Goal: Task Accomplishment & Management: Manage account settings

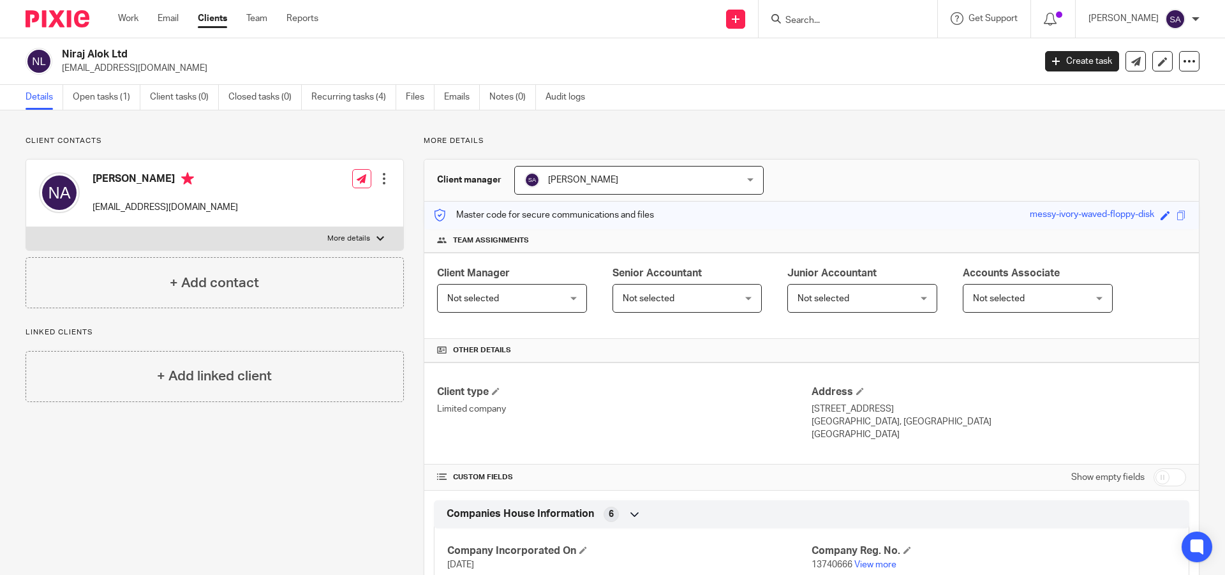
scroll to position [64, 0]
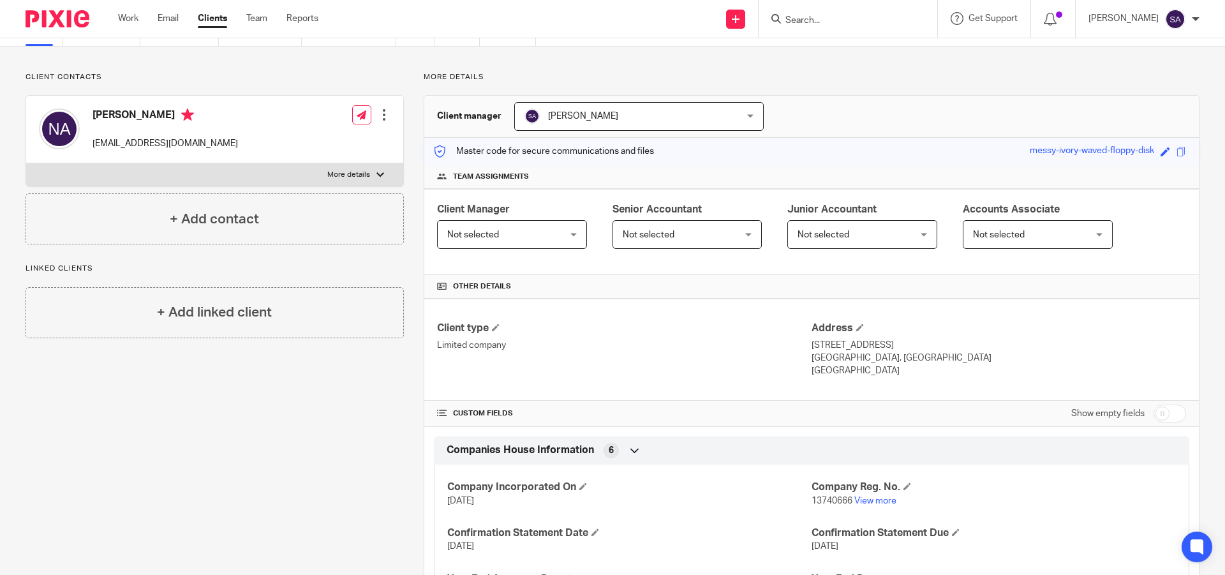
click at [562, 232] on div "Not selected Not selected" at bounding box center [512, 234] width 150 height 29
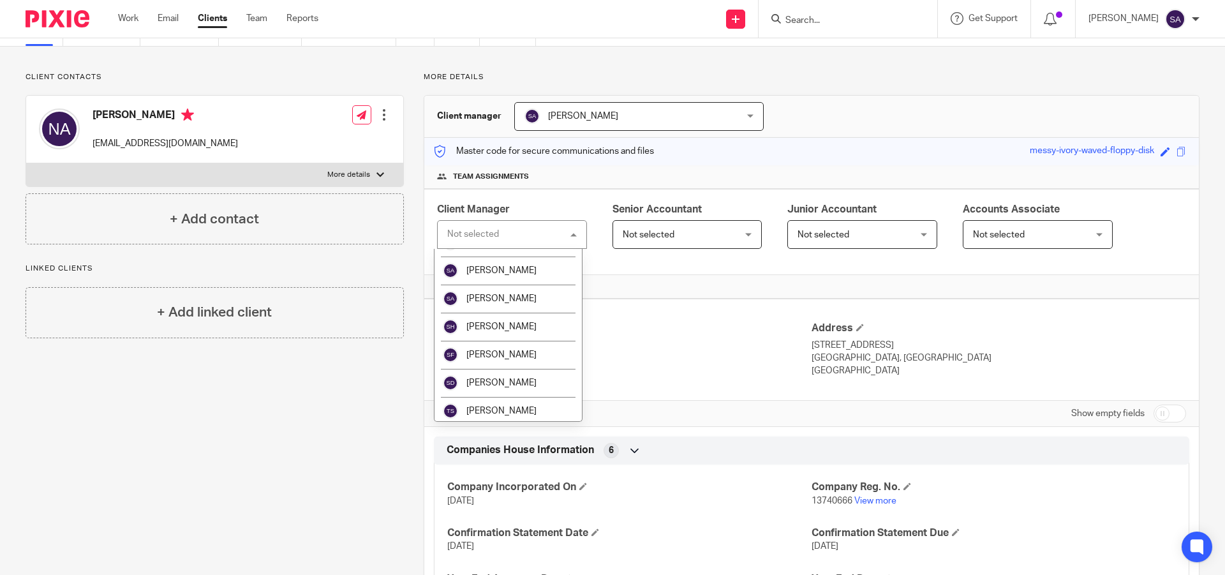
scroll to position [766, 0]
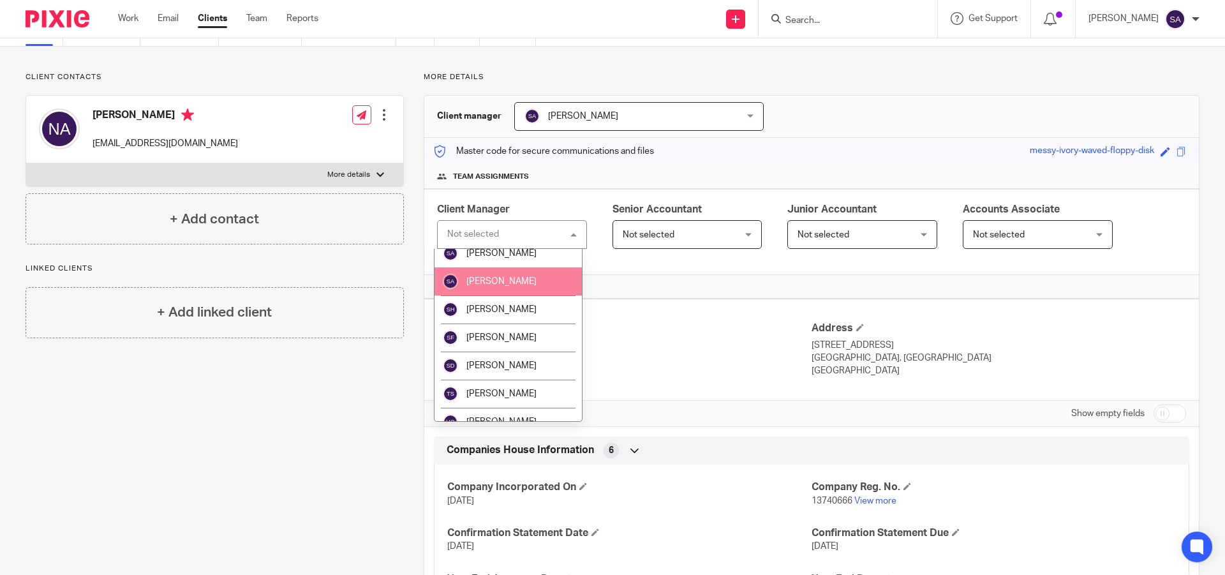
click at [518, 286] on span "[PERSON_NAME]" at bounding box center [502, 281] width 70 height 9
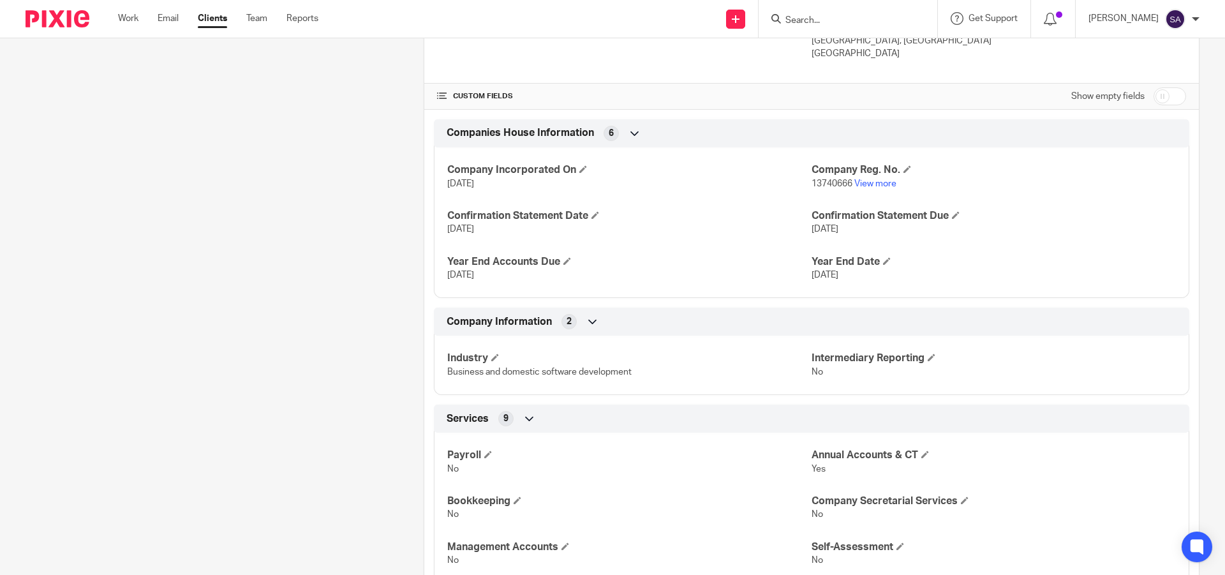
scroll to position [383, 0]
click at [1166, 100] on input "checkbox" at bounding box center [1170, 95] width 33 height 18
checkbox input "true"
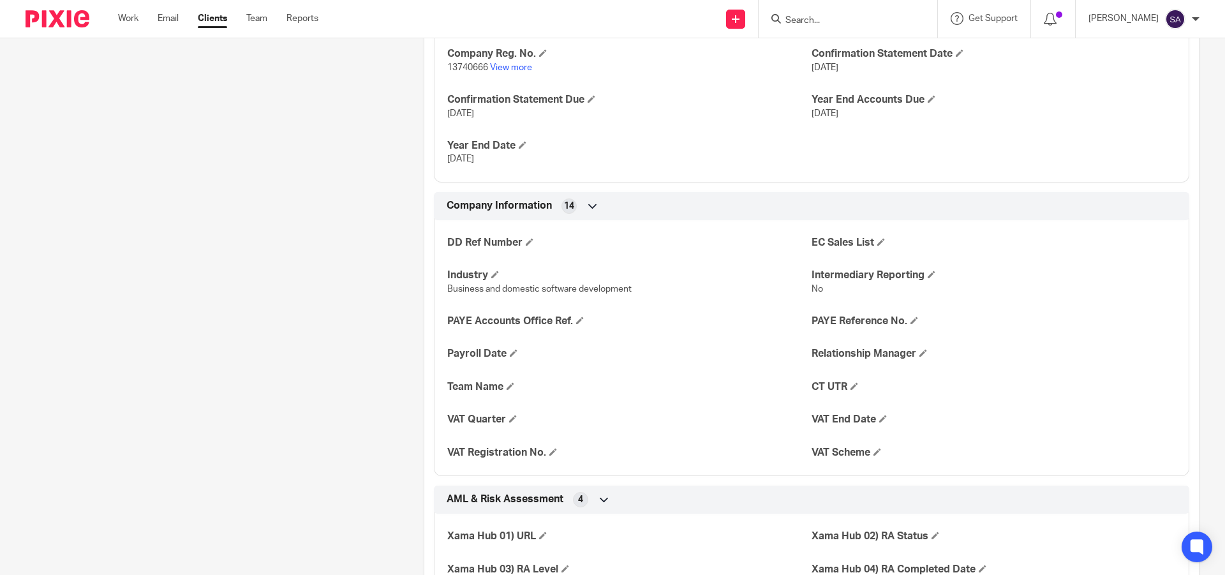
scroll to position [638, 0]
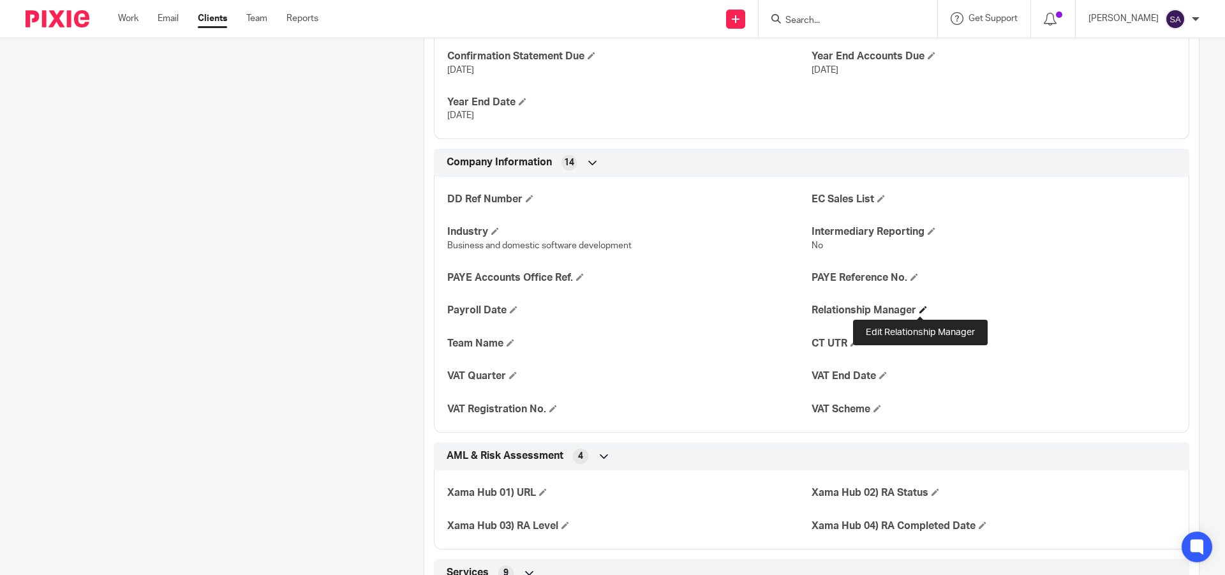
click at [922, 307] on span at bounding box center [924, 310] width 8 height 8
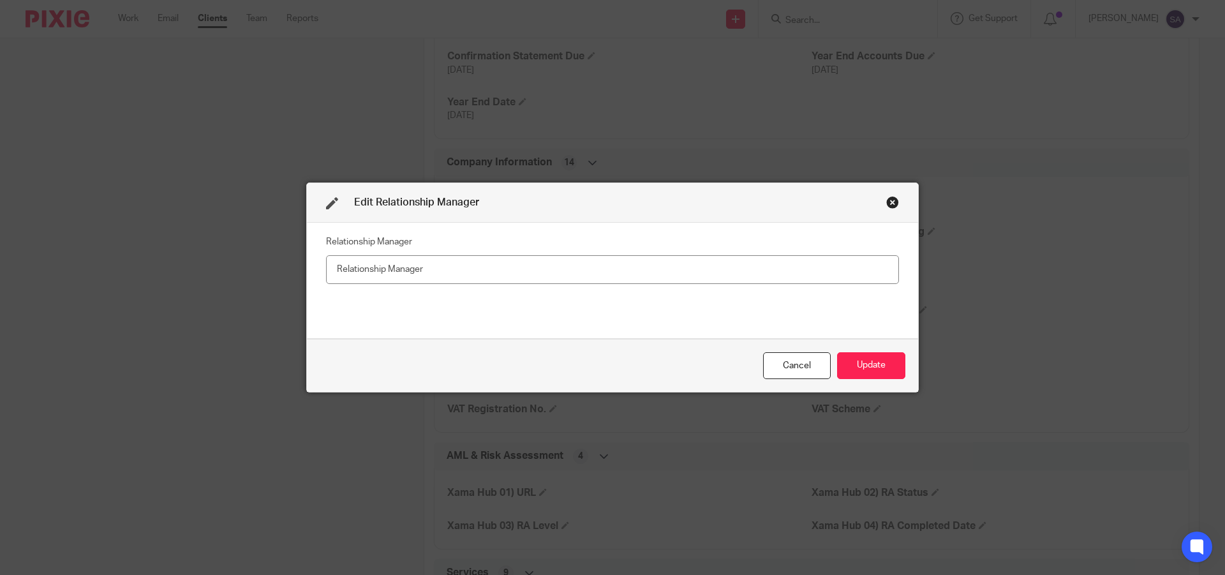
click at [486, 266] on input "text" at bounding box center [612, 269] width 573 height 29
type input "[PERSON_NAME]"
click at [861, 354] on button "Update" at bounding box center [871, 365] width 68 height 27
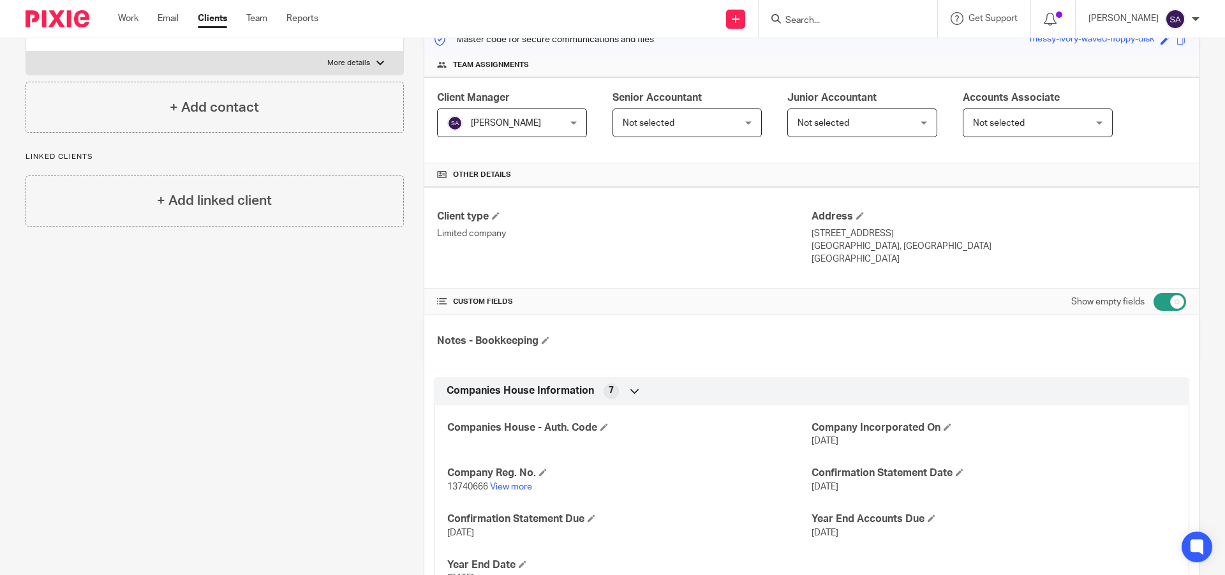
scroll to position [0, 0]
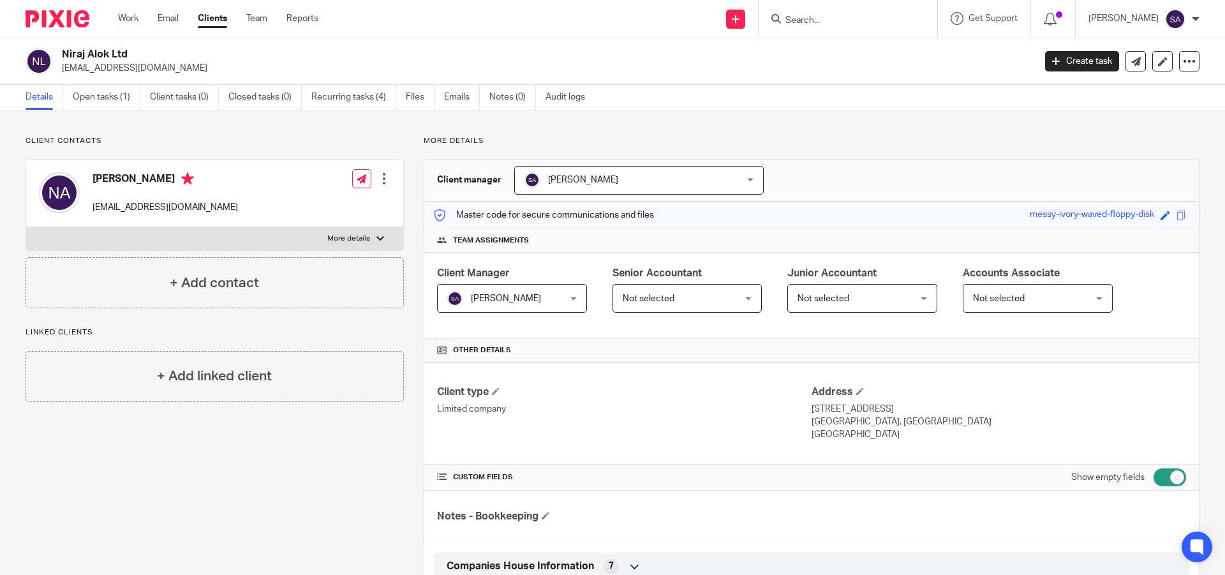
click at [846, 17] on input "Search" at bounding box center [841, 20] width 115 height 11
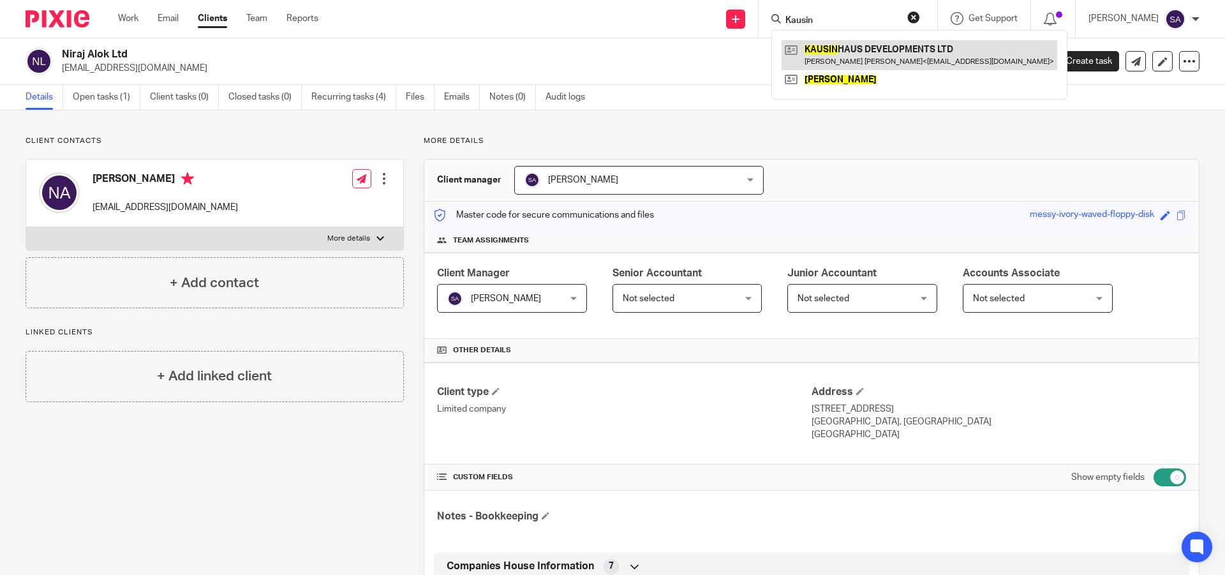
type input "Kausin"
click at [876, 56] on link at bounding box center [920, 54] width 276 height 29
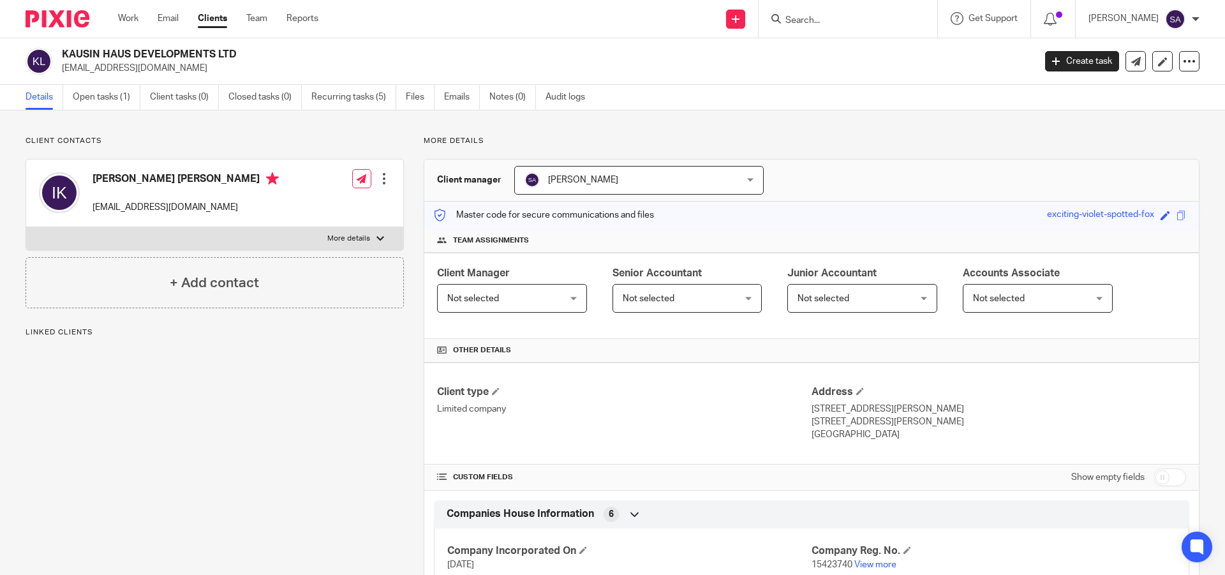
click at [565, 303] on div "Not selected Not selected" at bounding box center [512, 298] width 150 height 29
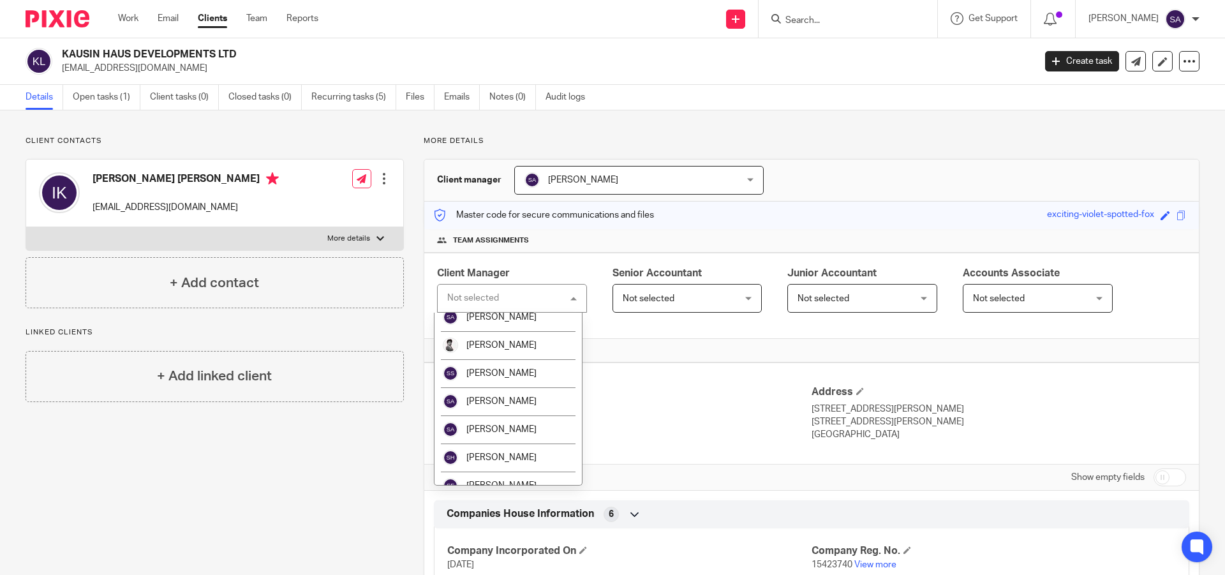
scroll to position [702, 0]
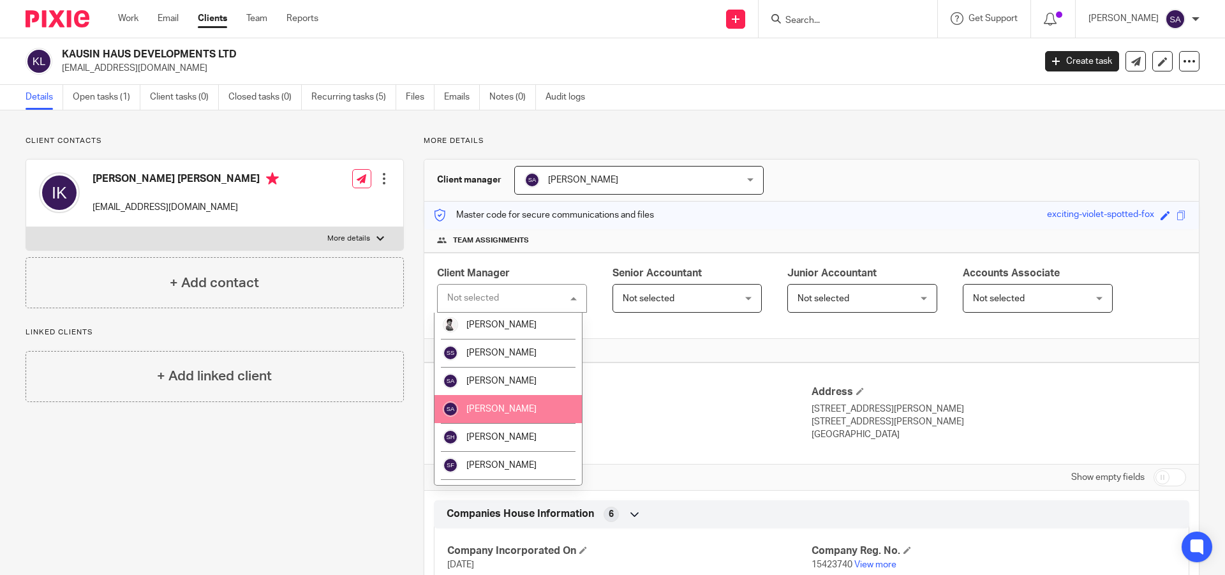
click at [504, 415] on li "[PERSON_NAME]" at bounding box center [508, 409] width 147 height 28
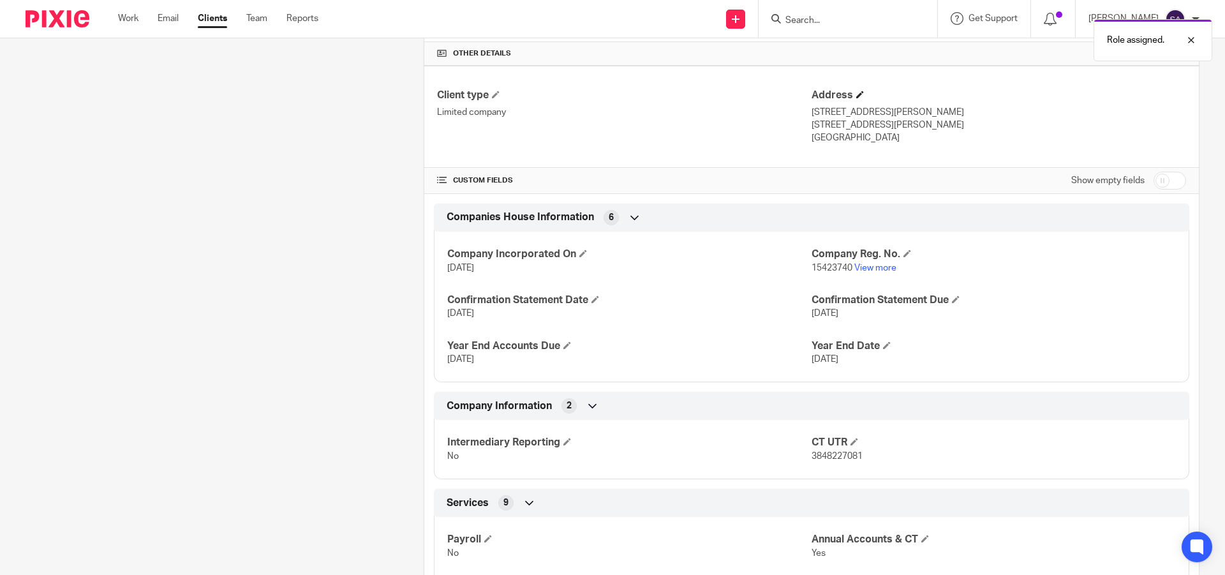
scroll to position [319, 0]
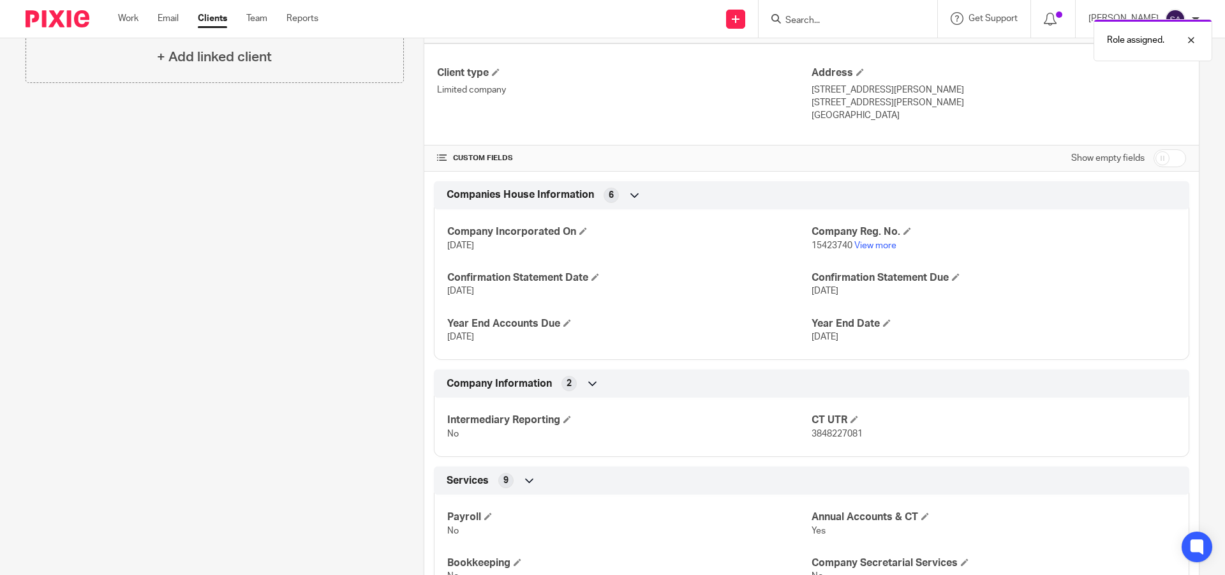
click at [1154, 155] on input "checkbox" at bounding box center [1170, 158] width 33 height 18
checkbox input "true"
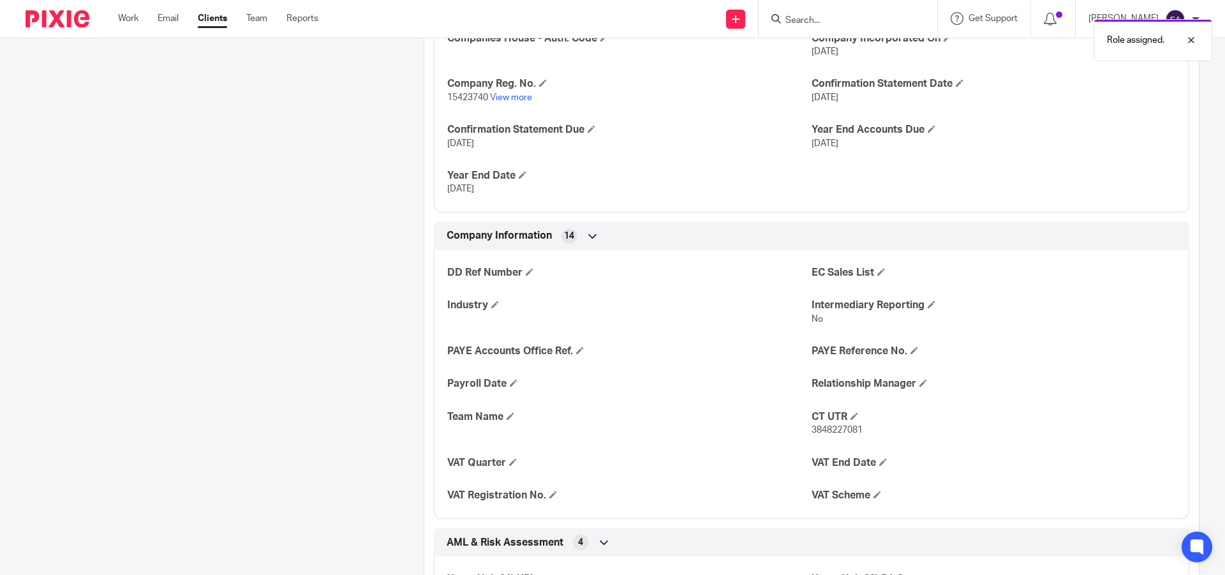
scroll to position [574, 0]
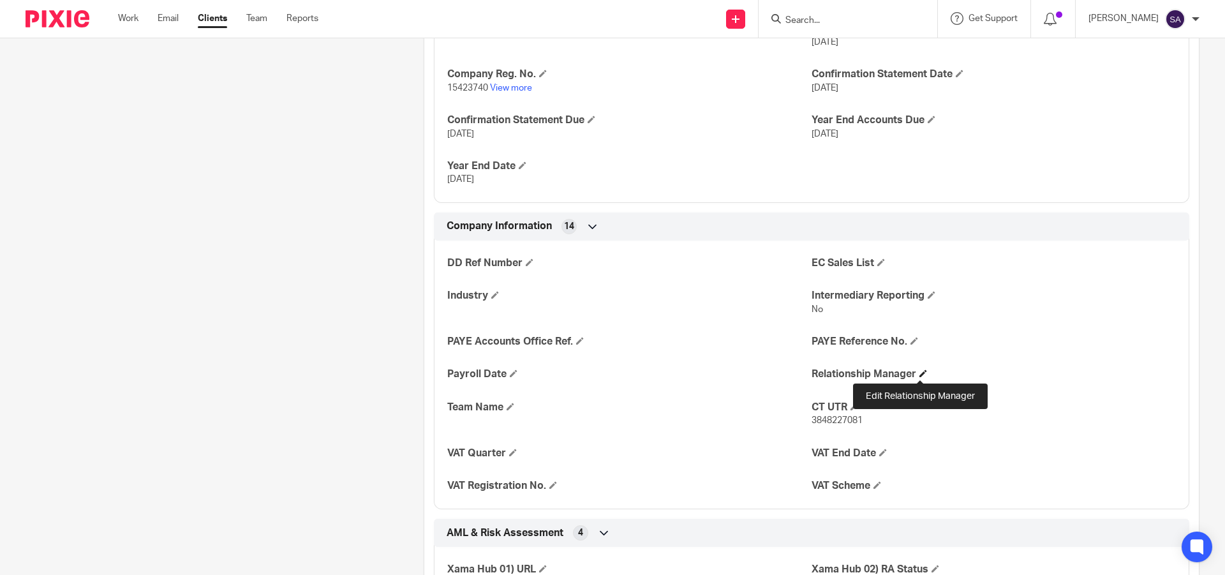
click at [923, 375] on span at bounding box center [924, 374] width 8 height 8
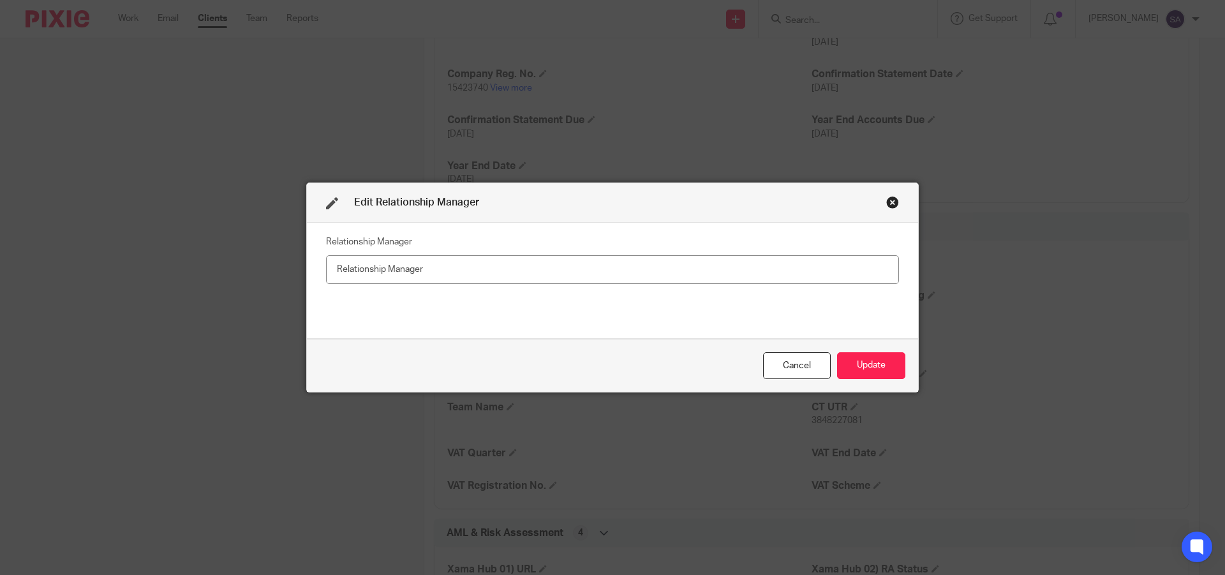
click at [446, 269] on input "text" at bounding box center [612, 269] width 573 height 29
type input "s"
type input "[PERSON_NAME]"
click at [868, 370] on button "Update" at bounding box center [871, 365] width 68 height 27
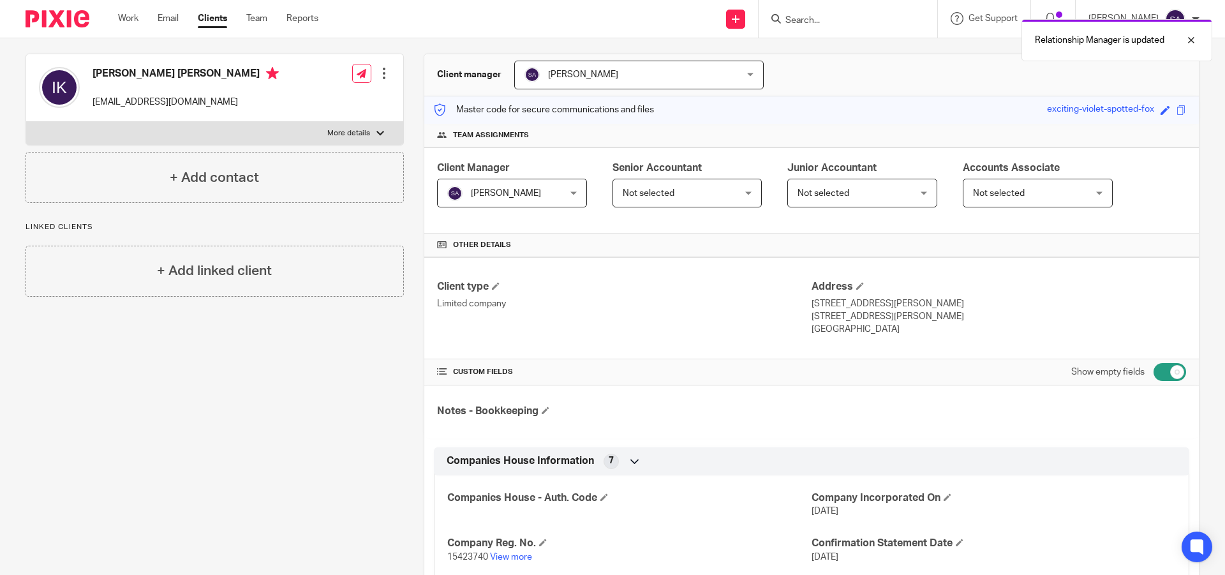
scroll to position [0, 0]
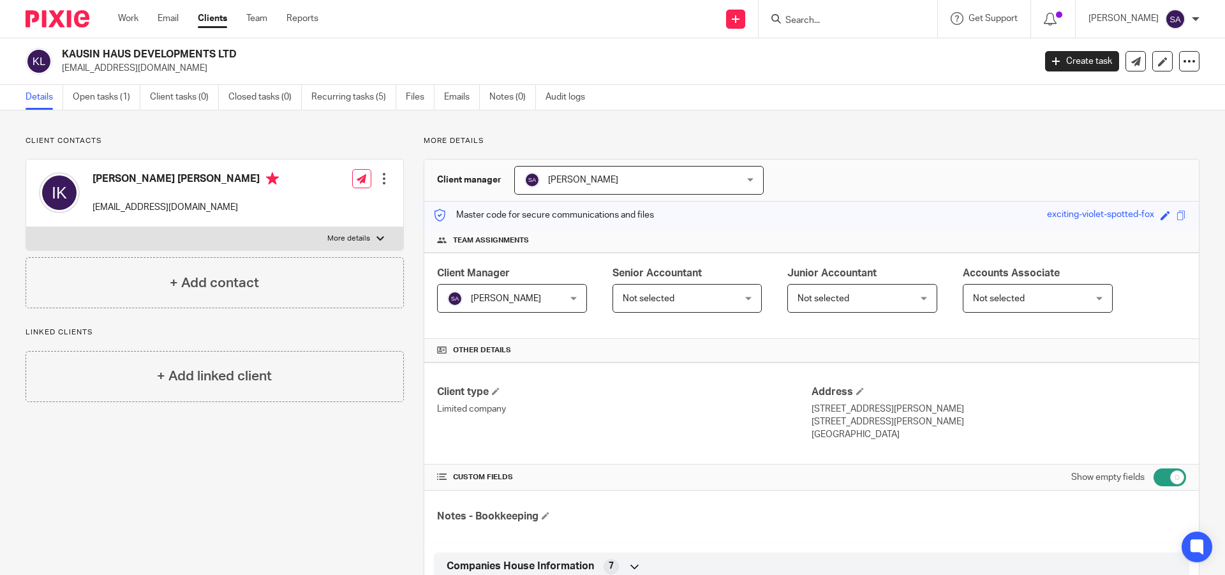
click at [815, 21] on input "Search" at bounding box center [841, 20] width 115 height 11
click at [838, 8] on div at bounding box center [848, 19] width 179 height 38
click at [838, 15] on input "Search" at bounding box center [841, 20] width 115 height 11
paste input "DG MANAGEMENT INVESTMENTS LIMITED"
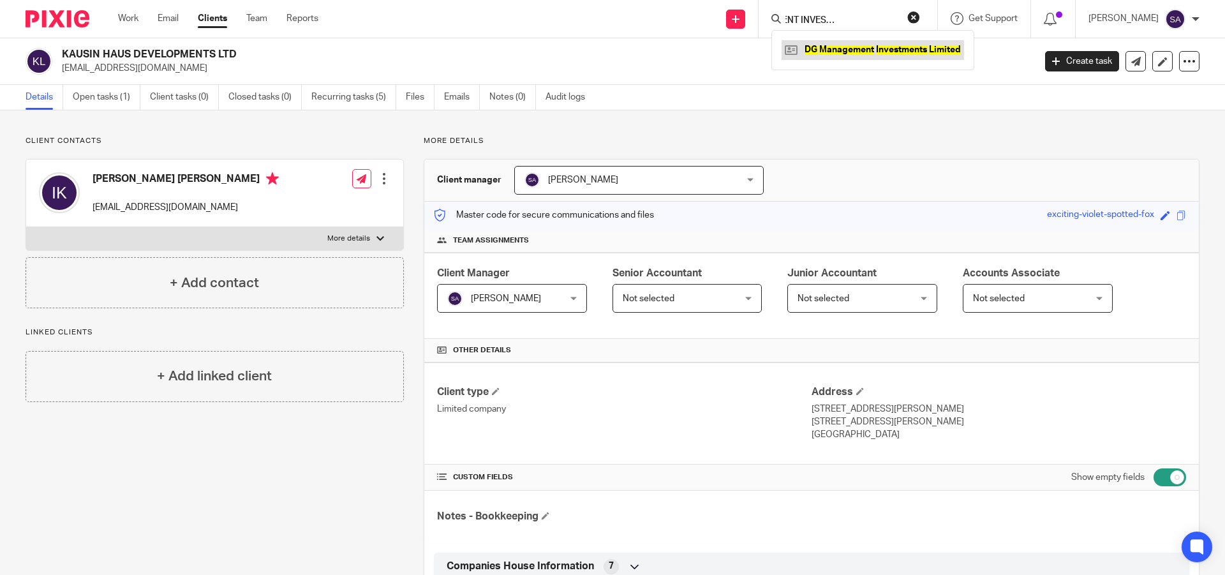
type input "DG MANAGEMENT INVESTMENTS LIMITED"
click at [880, 52] on link at bounding box center [873, 49] width 183 height 19
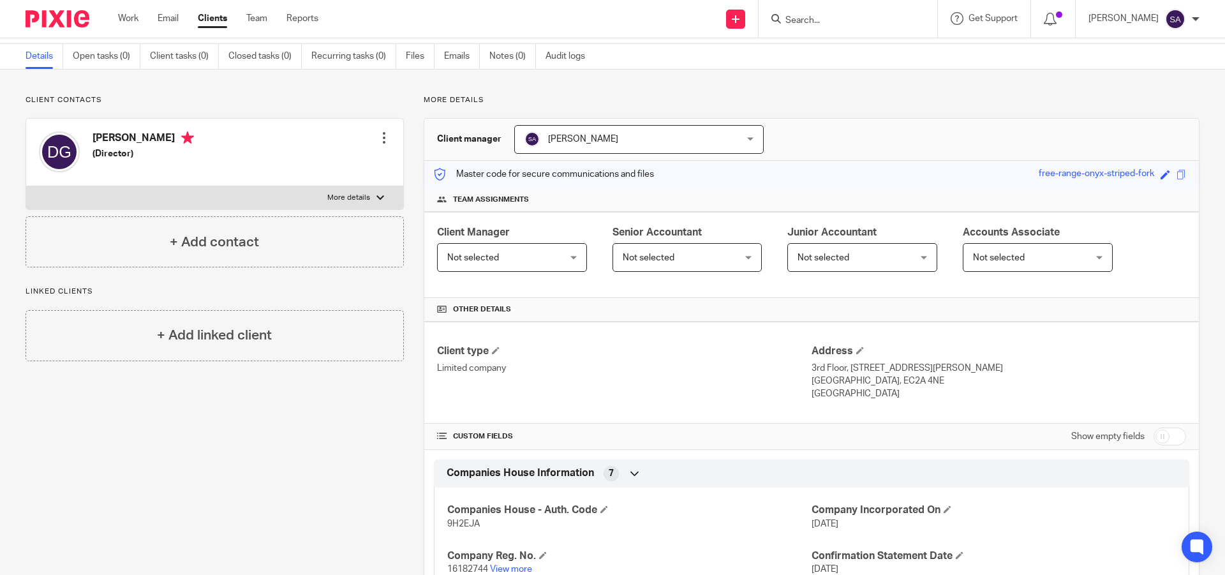
scroll to position [34, 0]
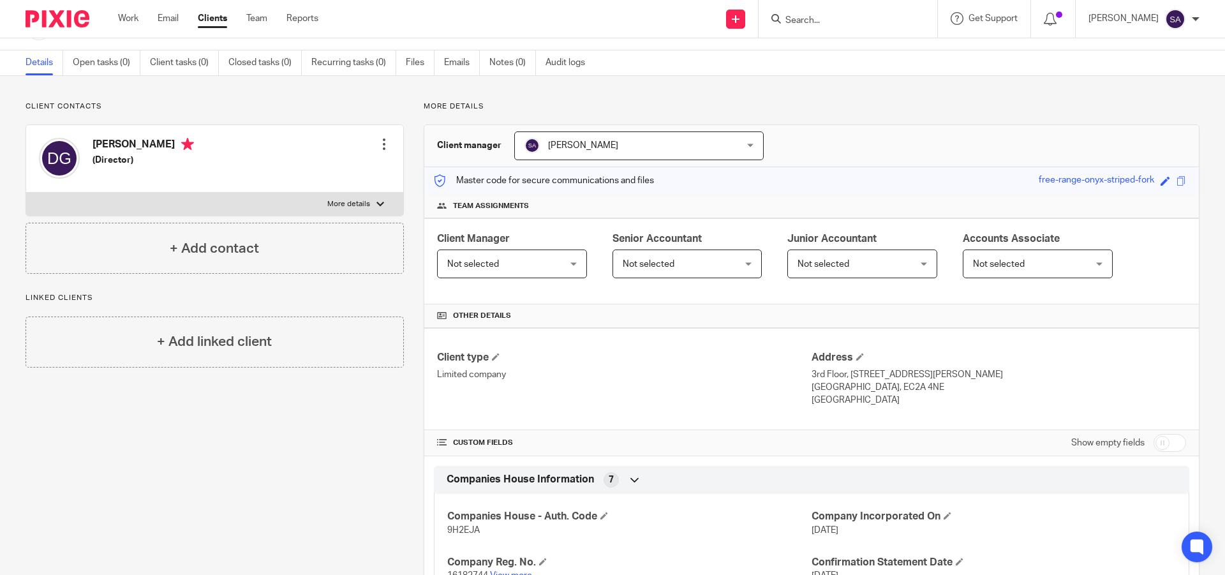
click at [825, 16] on input "Search" at bounding box center [841, 20] width 115 height 11
paste input "AVARON ACRES LIMITED"
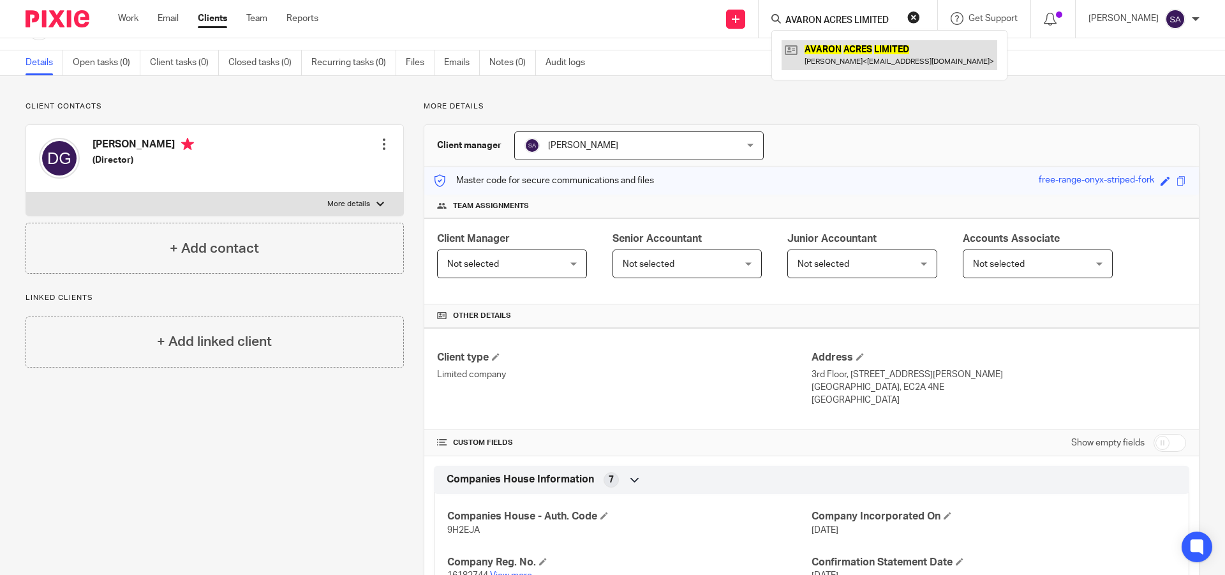
type input "AVARON ACRES LIMITED"
click at [859, 52] on link at bounding box center [890, 54] width 216 height 29
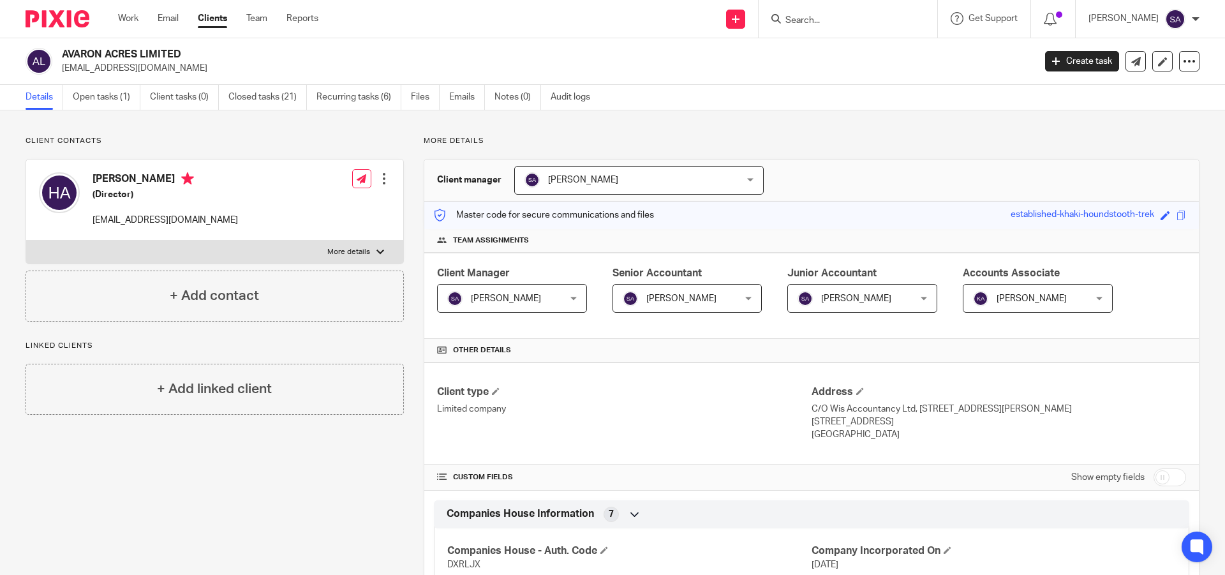
click at [834, 24] on input "Search" at bounding box center [841, 20] width 115 height 11
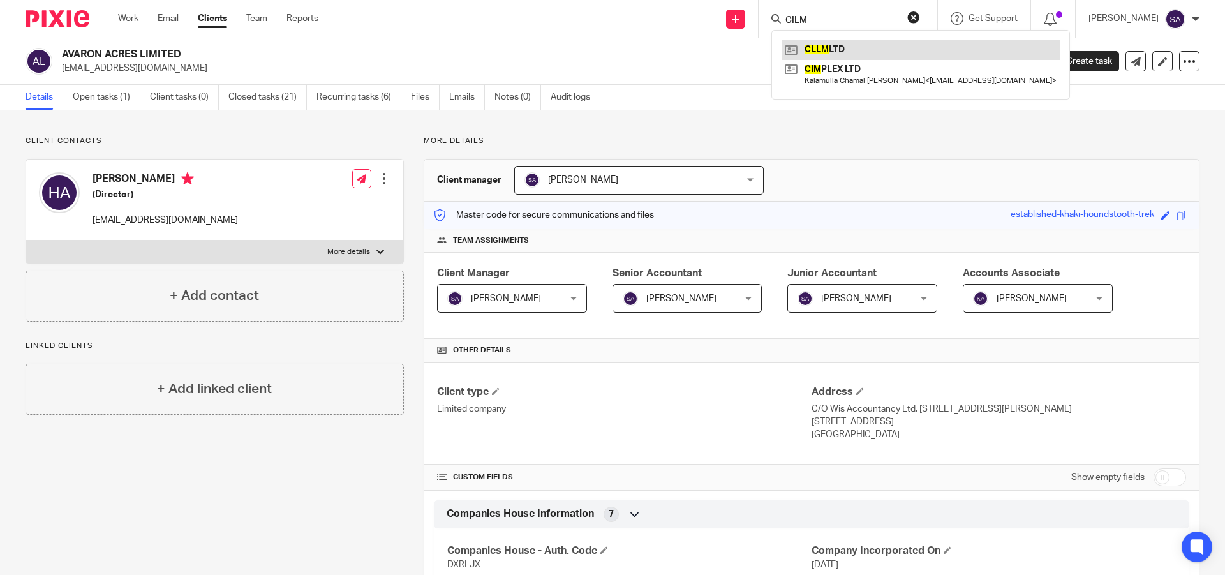
type input "CILM"
click at [853, 42] on link at bounding box center [921, 49] width 278 height 19
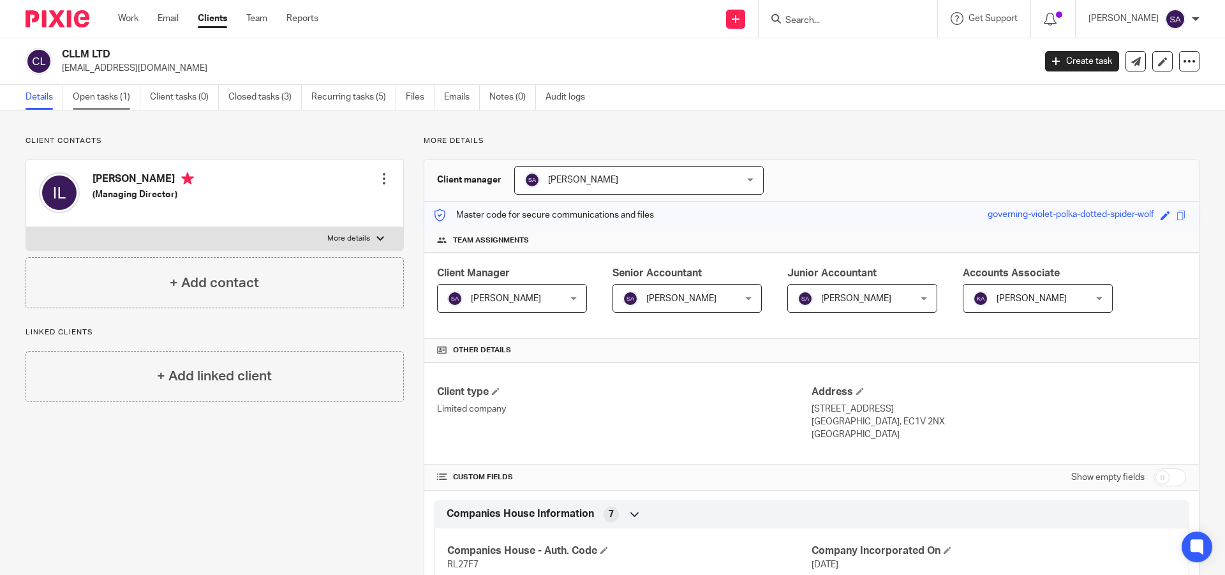
click at [106, 96] on link "Open tasks (1)" at bounding box center [107, 97] width 68 height 25
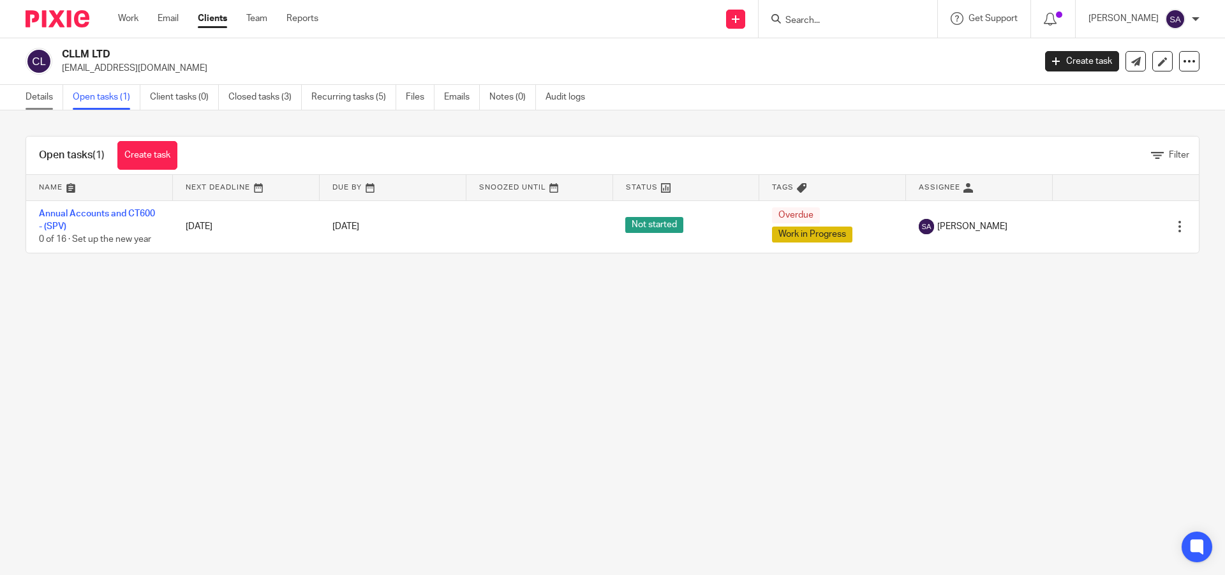
click at [34, 102] on link "Details" at bounding box center [45, 97] width 38 height 25
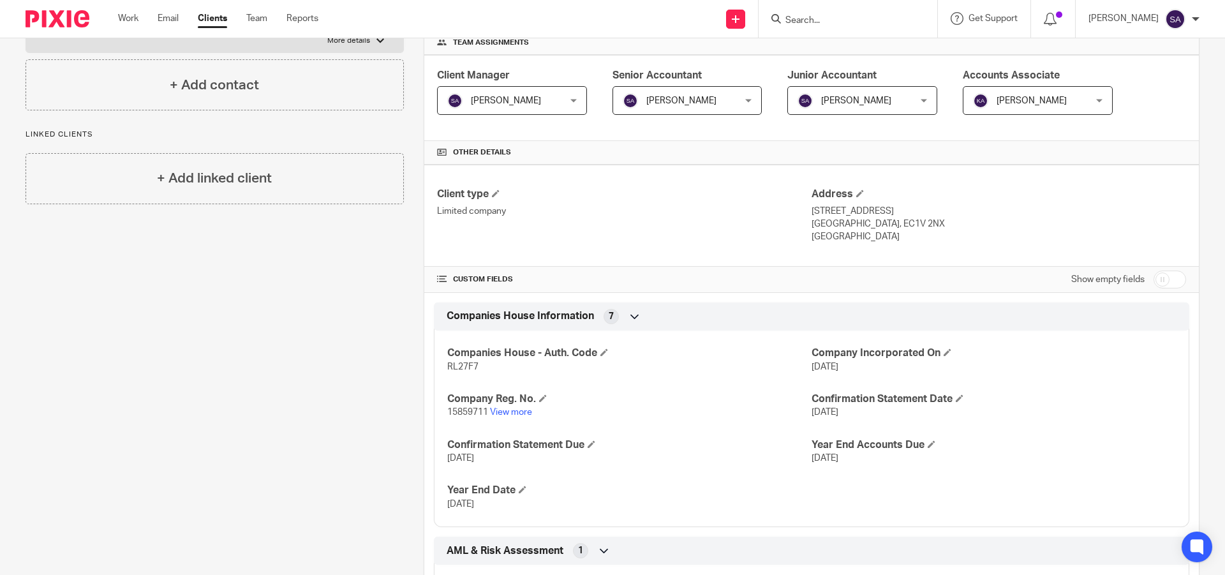
scroll to position [193, 0]
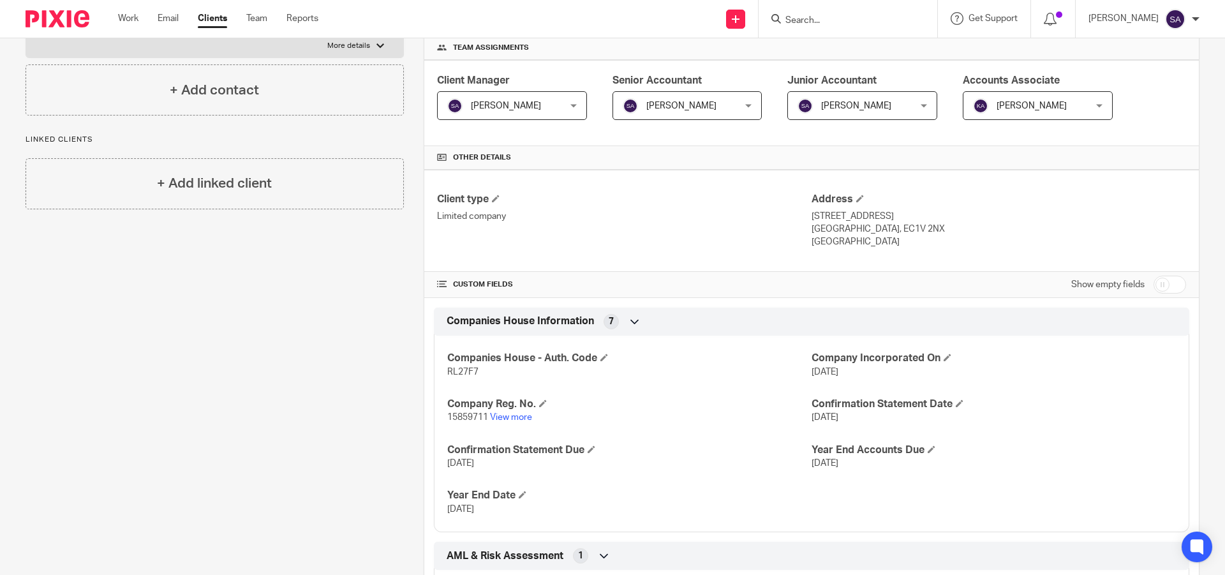
click at [1163, 280] on input "checkbox" at bounding box center [1170, 285] width 33 height 18
checkbox input "true"
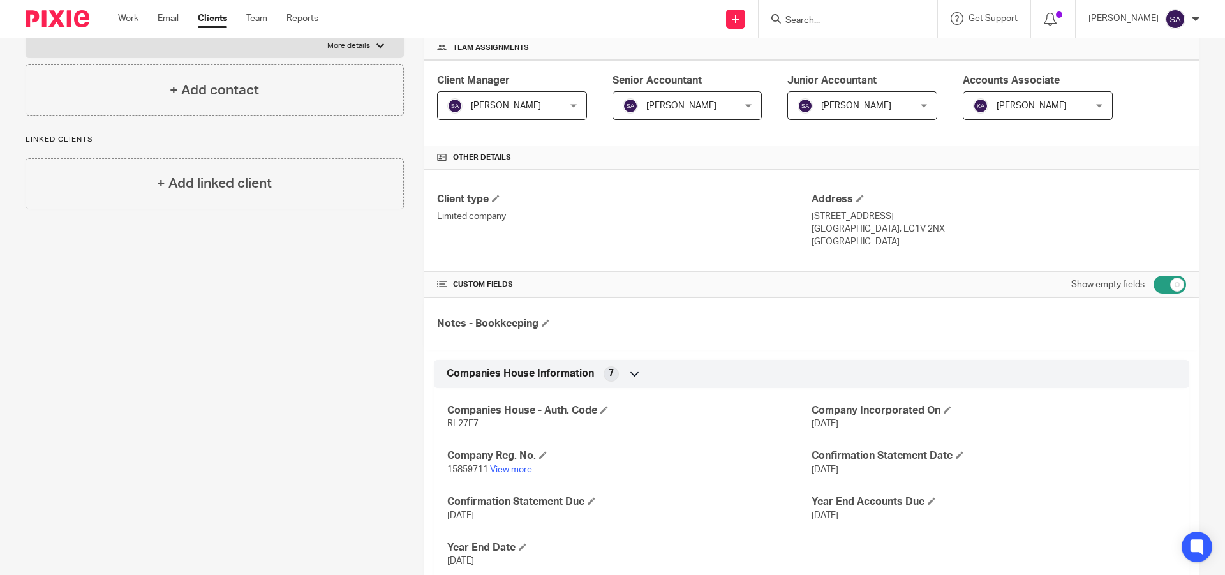
scroll to position [512, 0]
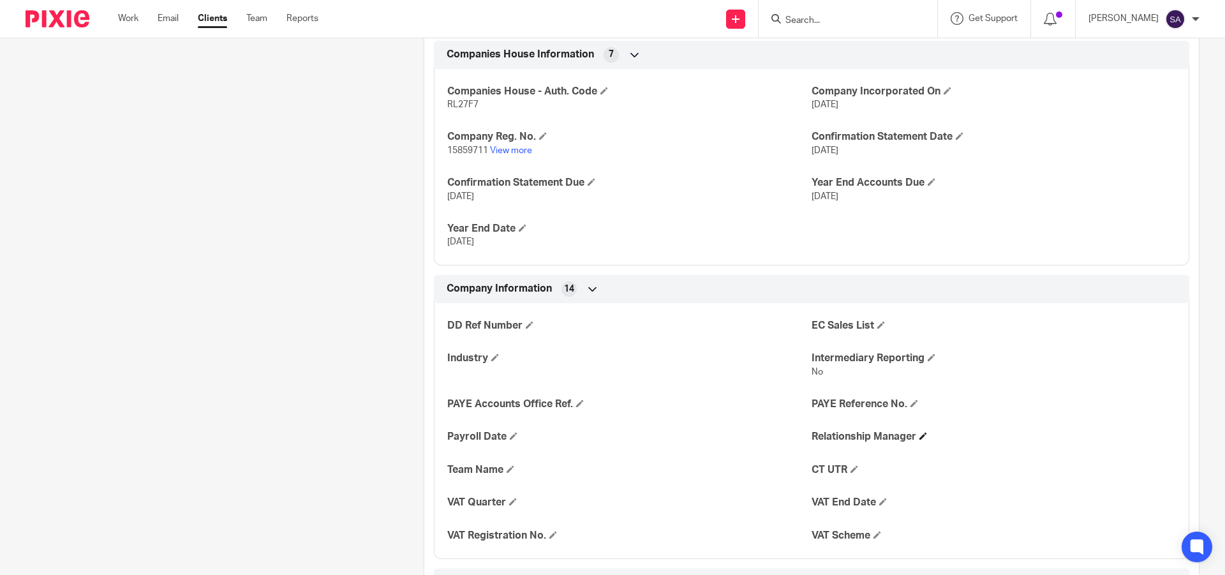
click at [925, 437] on h4 "Relationship Manager" at bounding box center [994, 436] width 364 height 13
click at [923, 437] on span at bounding box center [924, 436] width 8 height 8
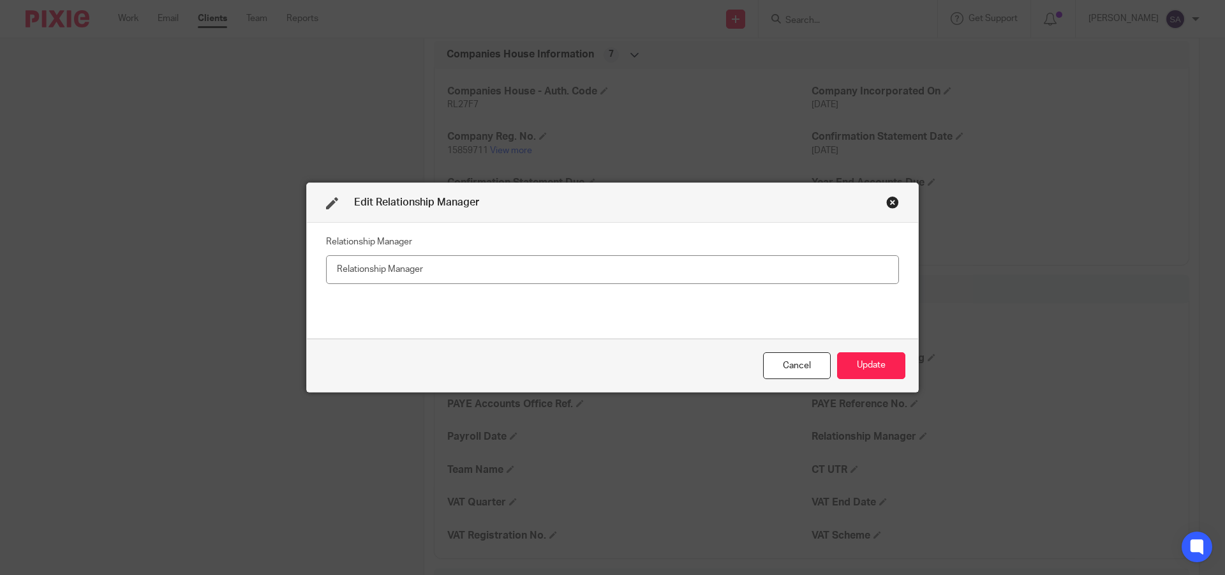
click at [577, 266] on input "text" at bounding box center [612, 269] width 573 height 29
type input "[PERSON_NAME]"
click at [876, 364] on button "Update" at bounding box center [871, 365] width 68 height 27
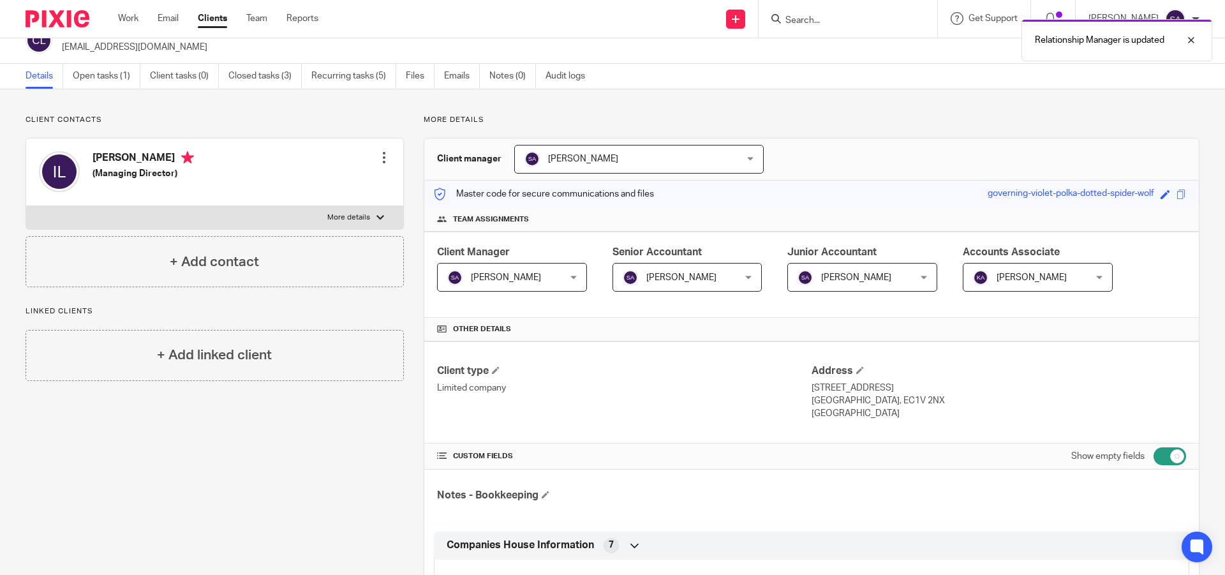
scroll to position [0, 0]
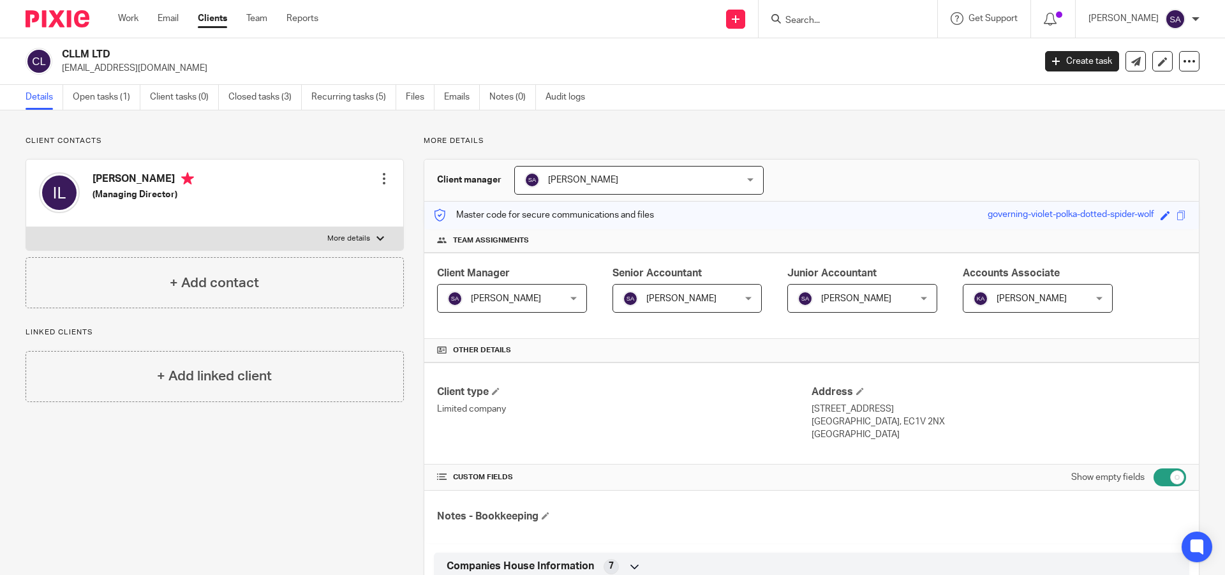
click at [826, 21] on input "Search" at bounding box center [841, 20] width 115 height 11
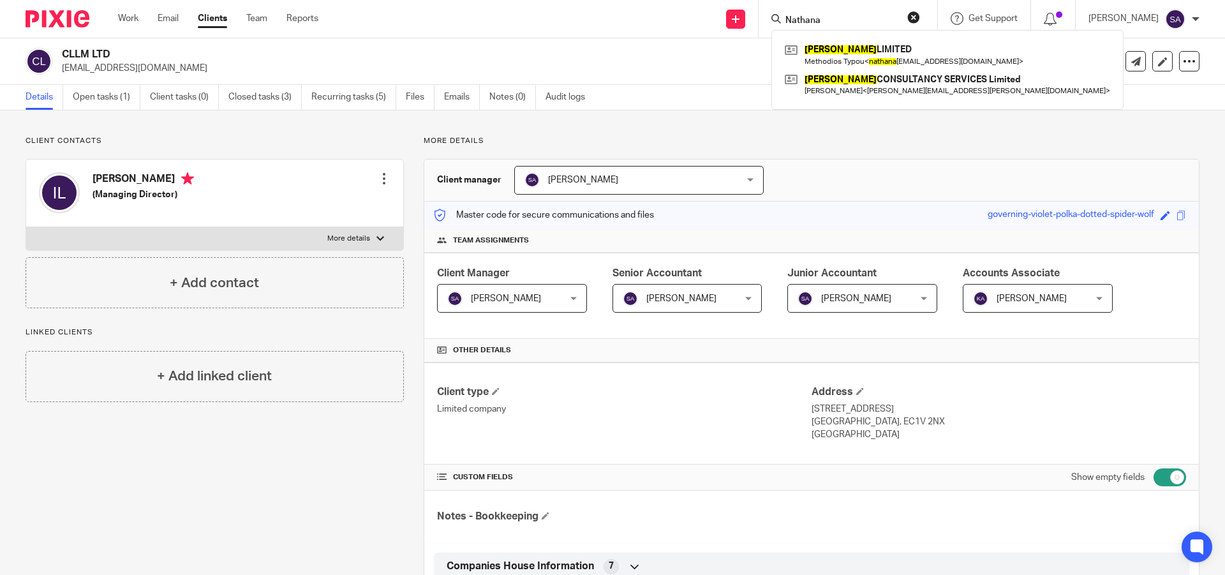
type input "Nathana"
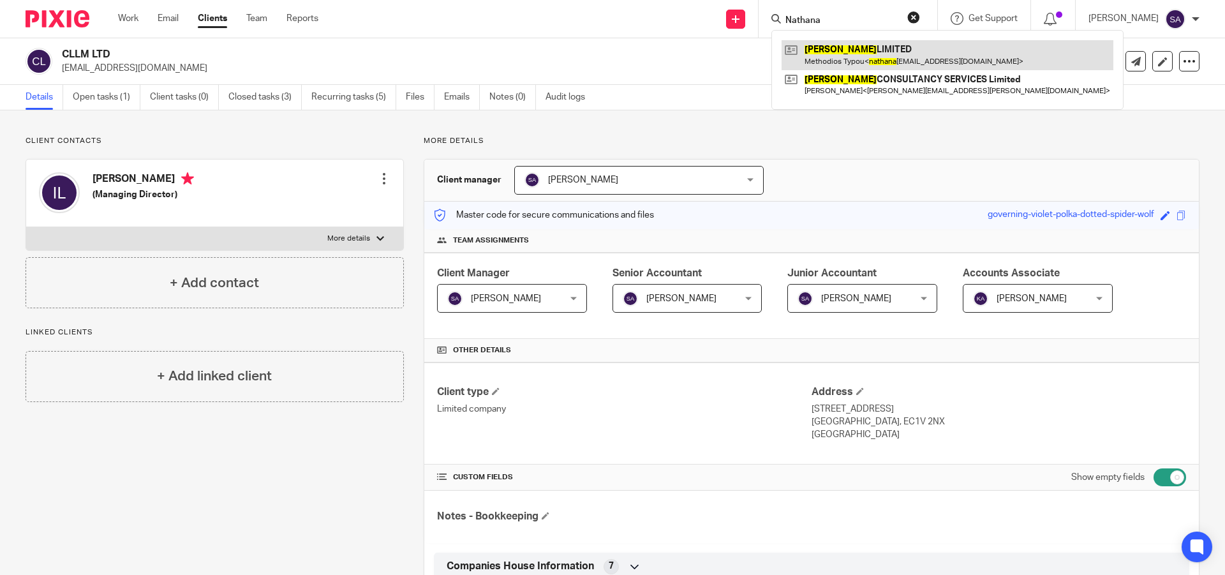
click at [890, 50] on link at bounding box center [948, 54] width 332 height 29
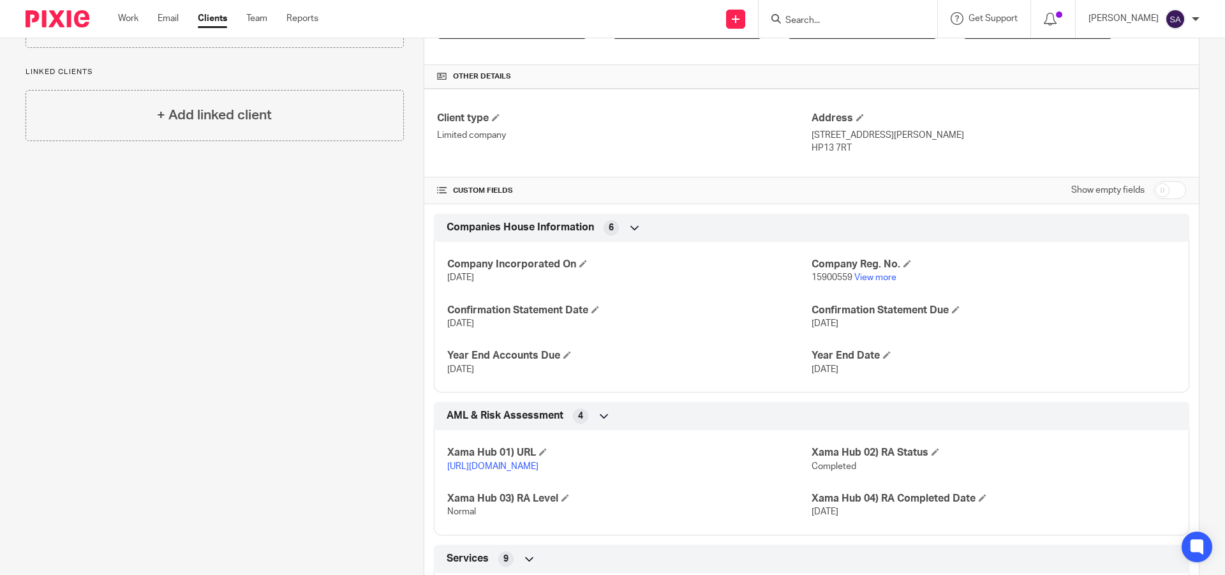
scroll to position [255, 0]
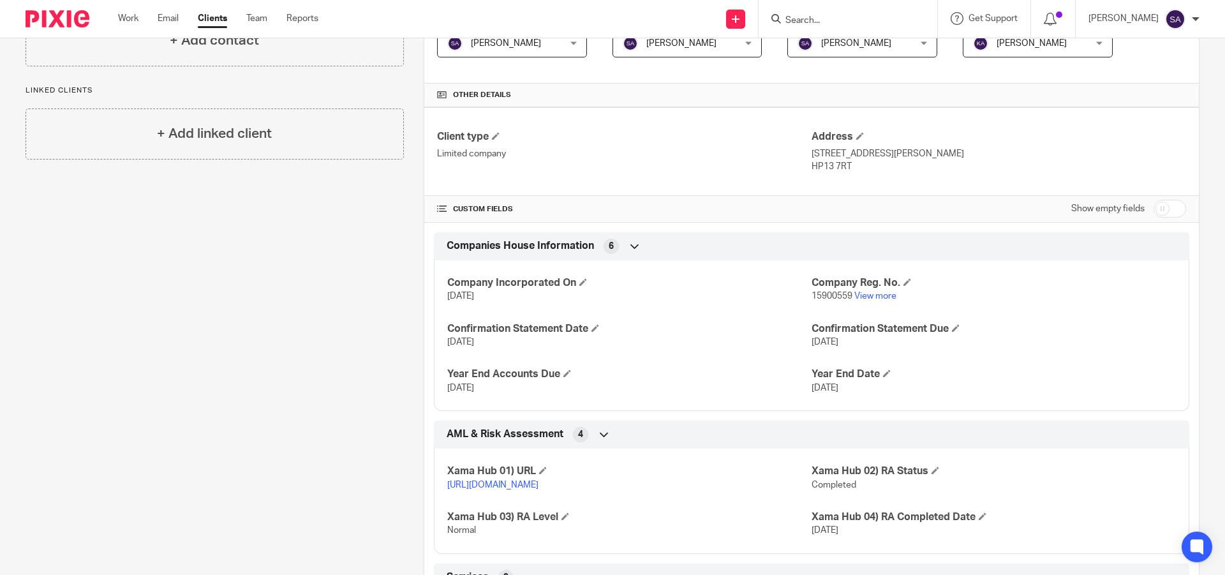
click at [1173, 209] on input "checkbox" at bounding box center [1170, 209] width 33 height 18
checkbox input "true"
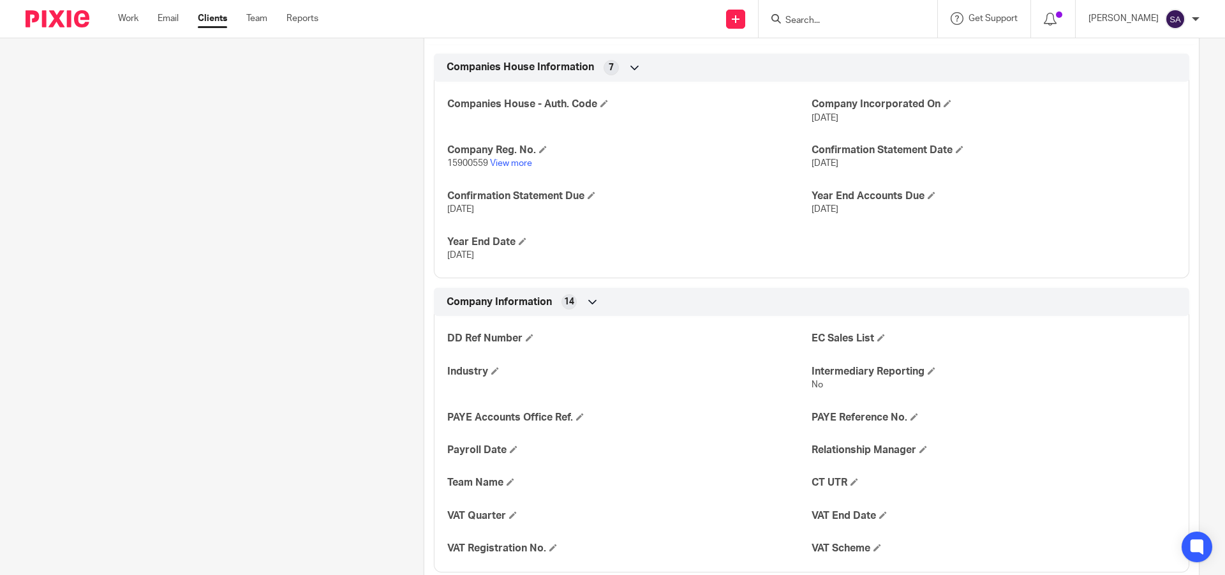
scroll to position [511, 0]
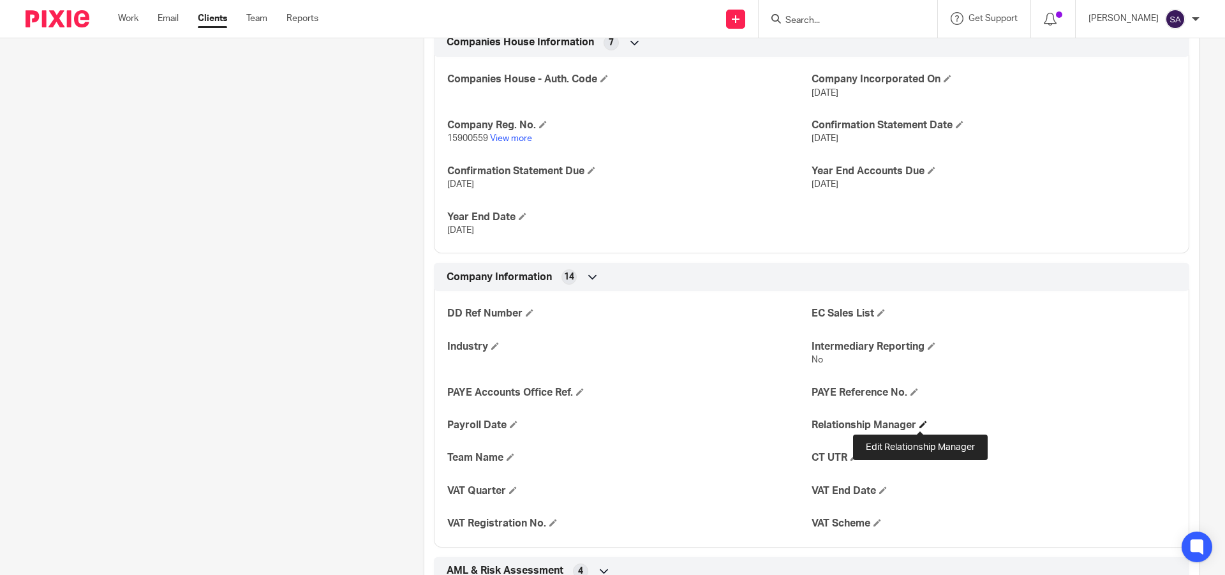
click at [920, 424] on span at bounding box center [924, 425] width 8 height 8
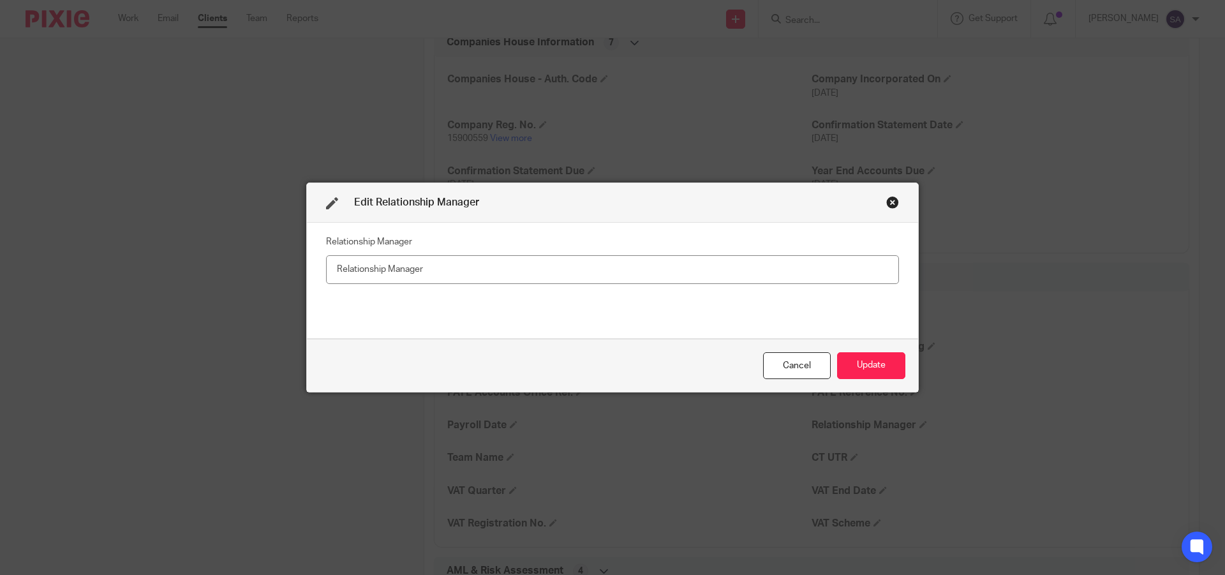
click at [513, 269] on input "text" at bounding box center [612, 269] width 573 height 29
type input "S"
type input "[PERSON_NAME]"
click at [872, 368] on button "Update" at bounding box center [871, 365] width 68 height 27
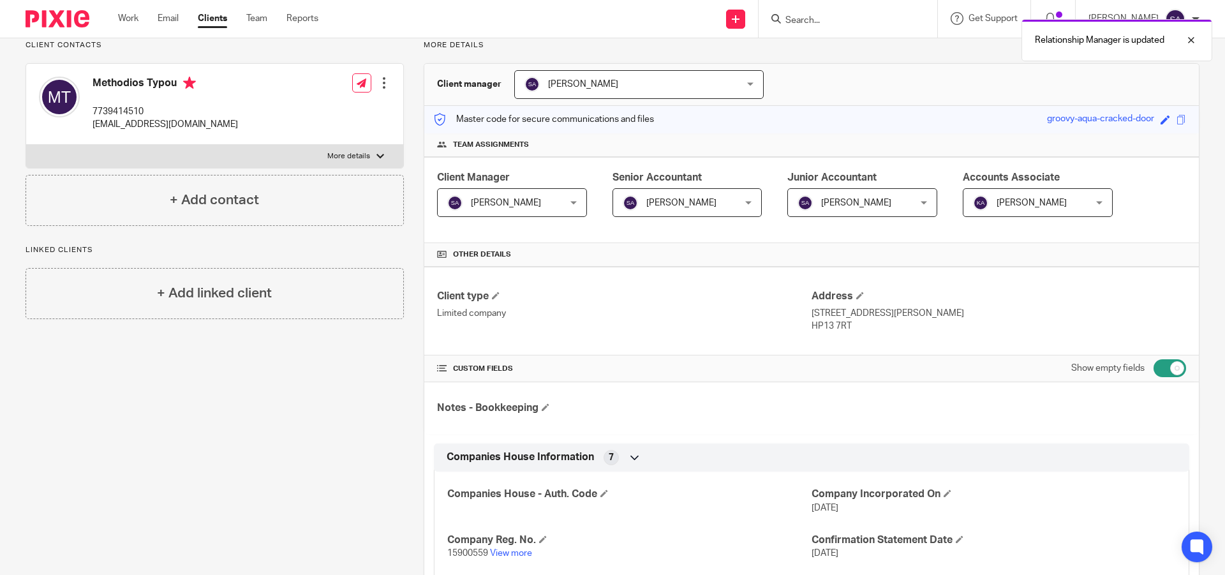
scroll to position [0, 0]
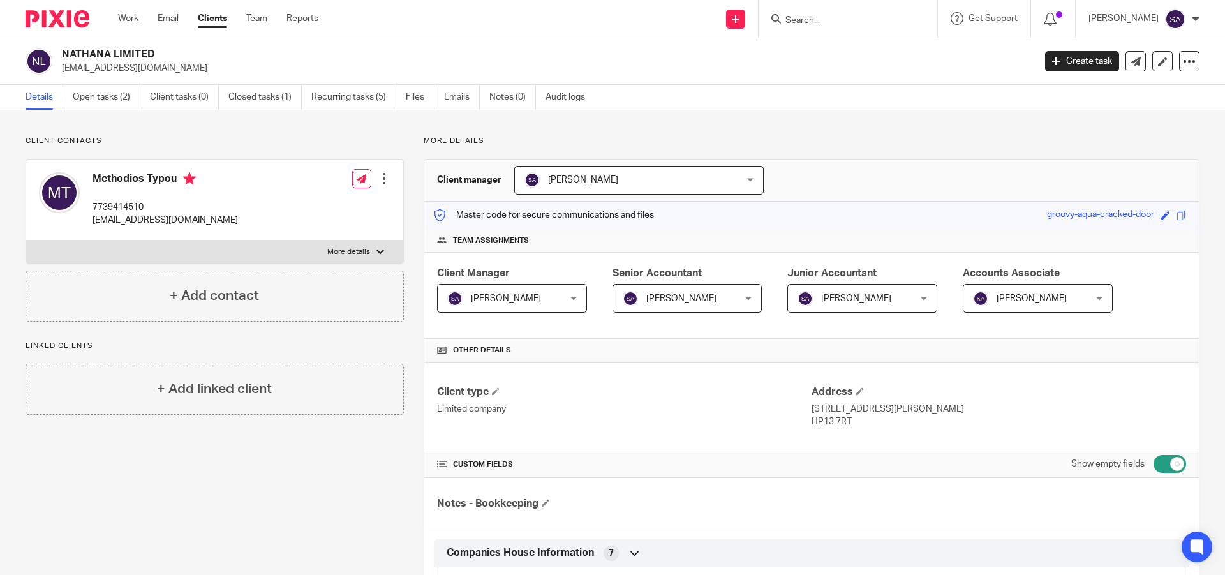
click at [853, 21] on input "Search" at bounding box center [841, 20] width 115 height 11
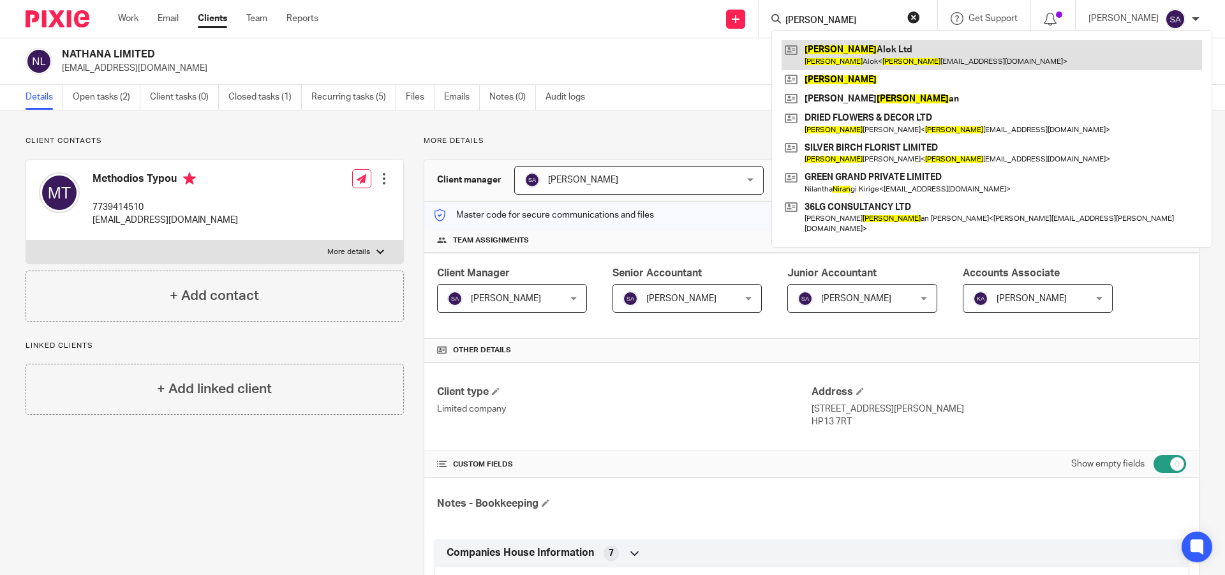
type input "Niraj"
click at [866, 52] on link at bounding box center [992, 54] width 421 height 29
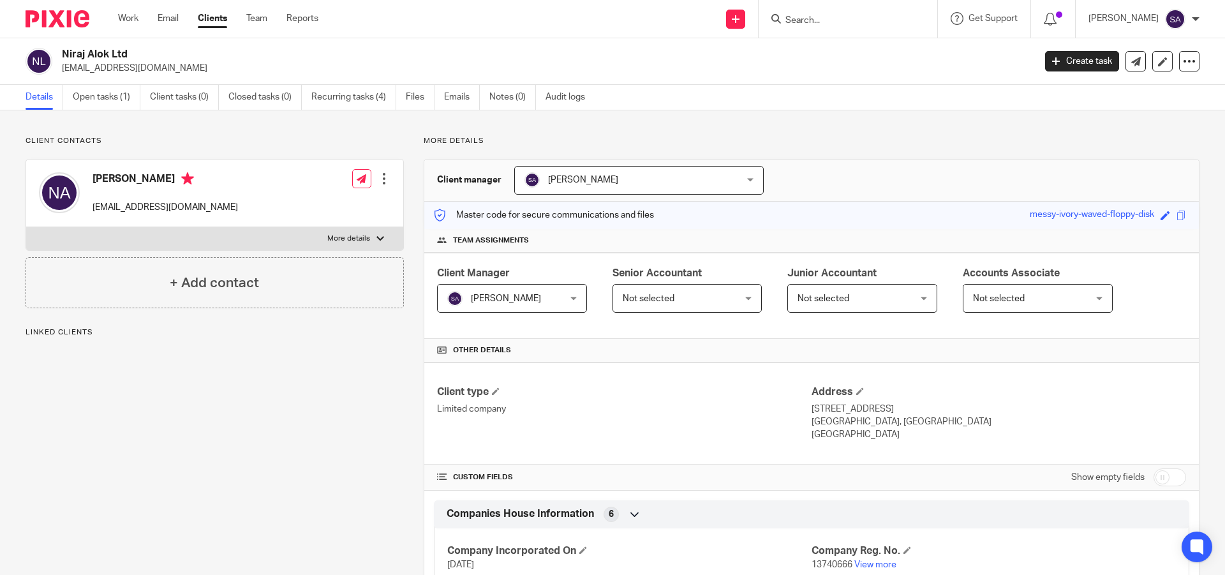
click at [717, 297] on span "Not selected" at bounding box center [678, 298] width 111 height 27
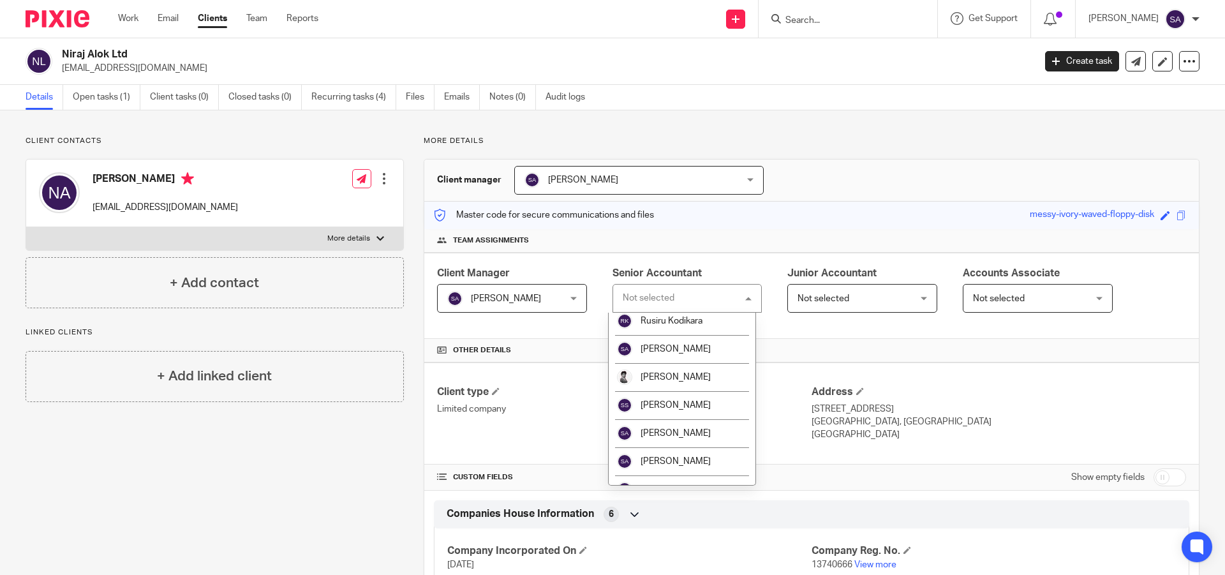
scroll to position [702, 0]
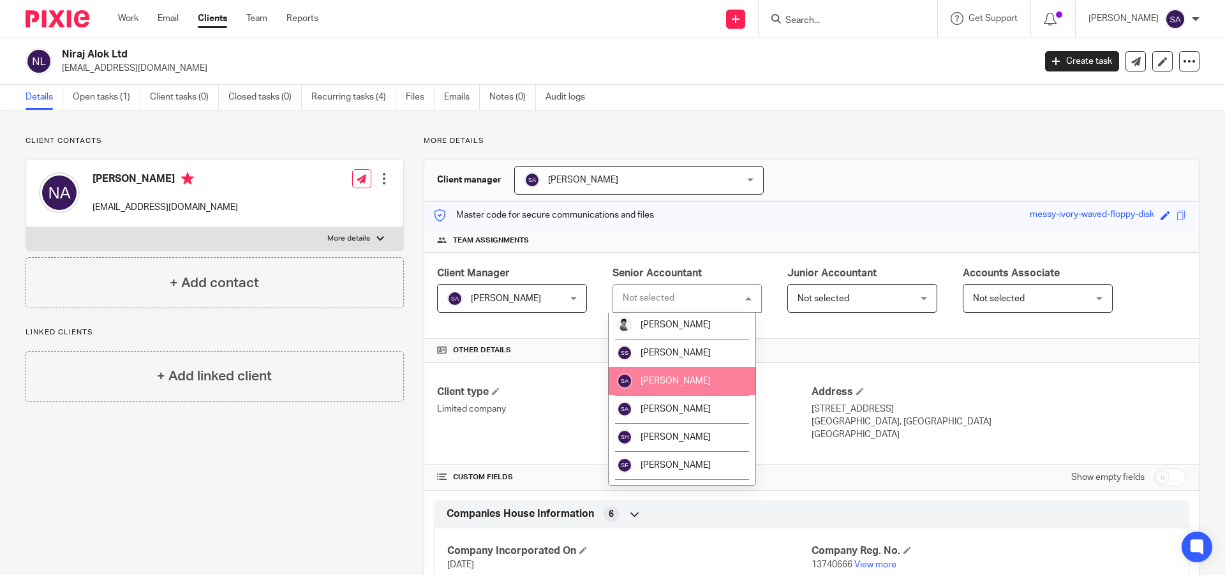
click at [692, 395] on li "[PERSON_NAME]" at bounding box center [682, 381] width 147 height 28
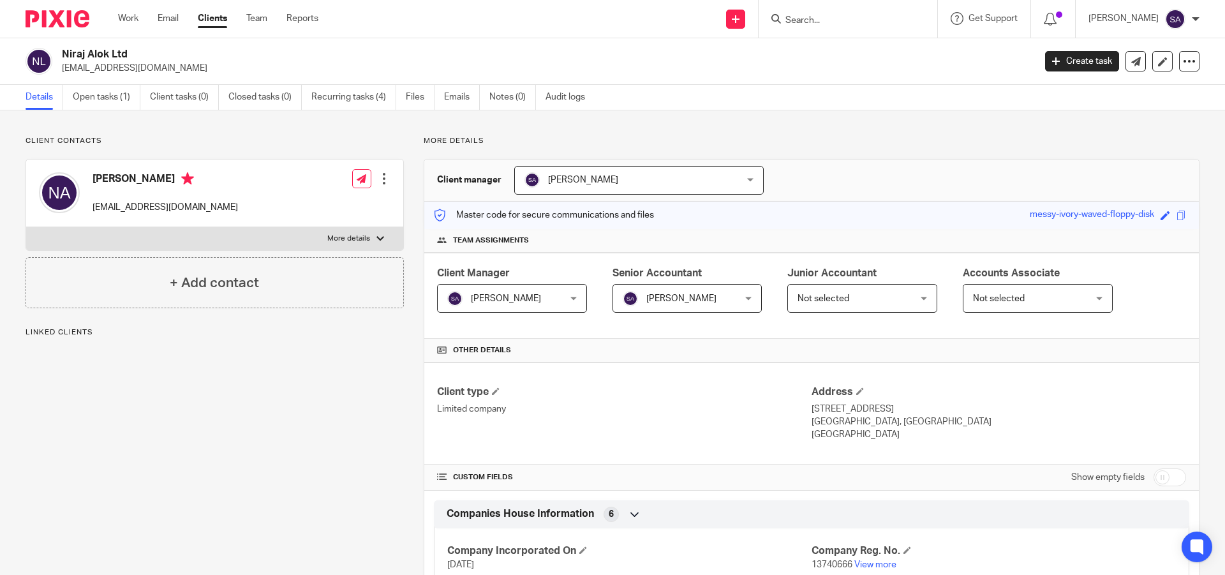
click at [878, 297] on span "Not selected" at bounding box center [853, 298] width 111 height 27
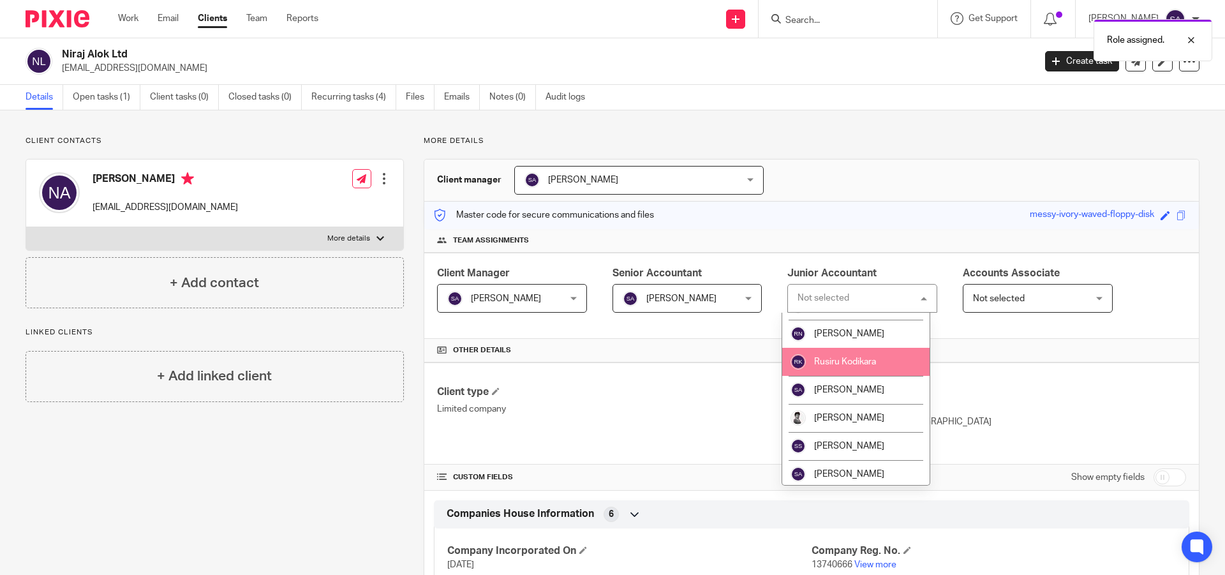
scroll to position [638, 0]
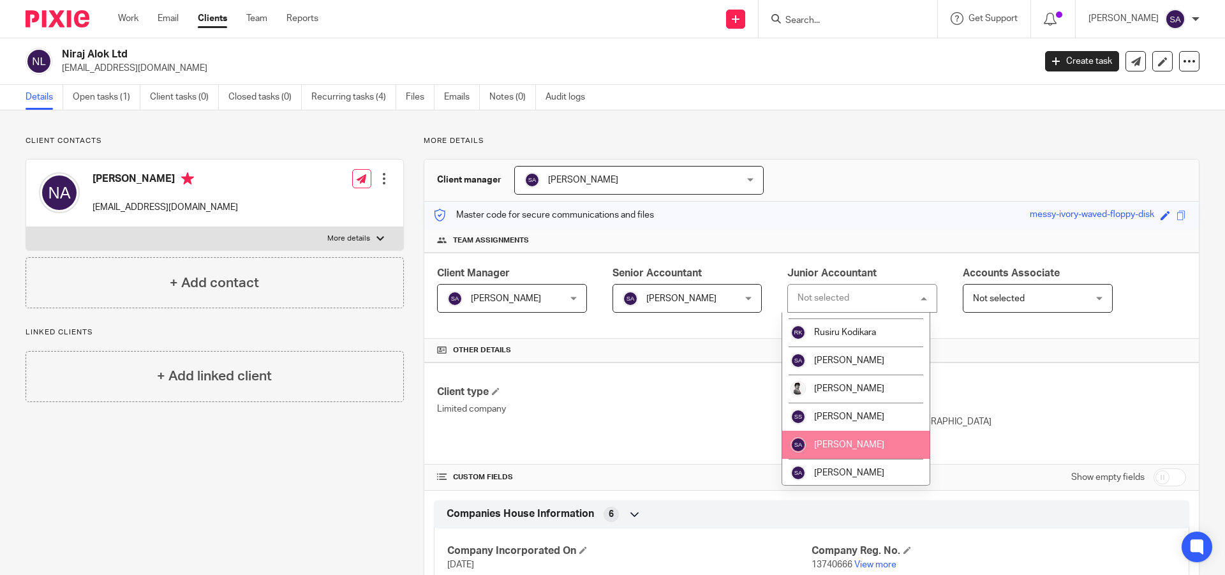
click at [837, 449] on span "[PERSON_NAME]" at bounding box center [849, 444] width 70 height 9
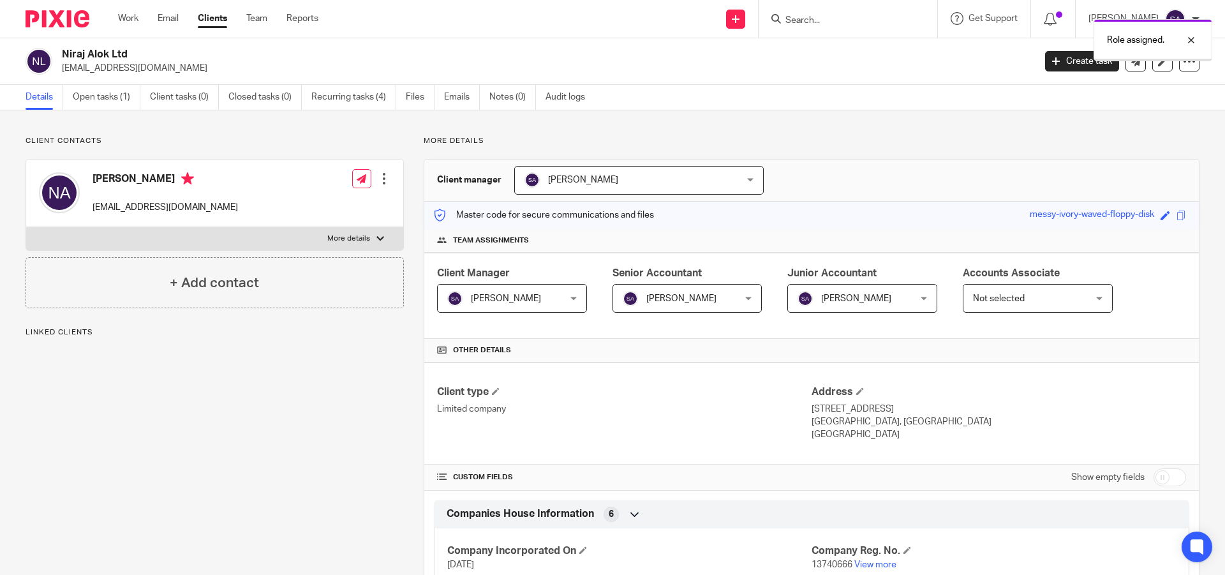
click at [1031, 299] on span "Not selected" at bounding box center [1028, 298] width 111 height 27
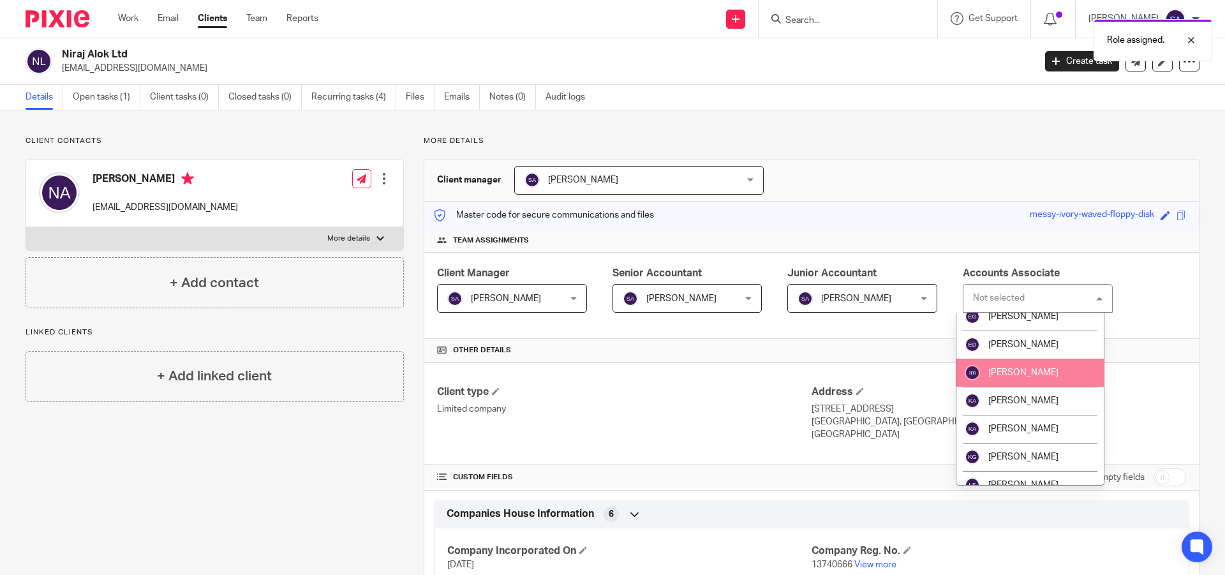
scroll to position [255, 0]
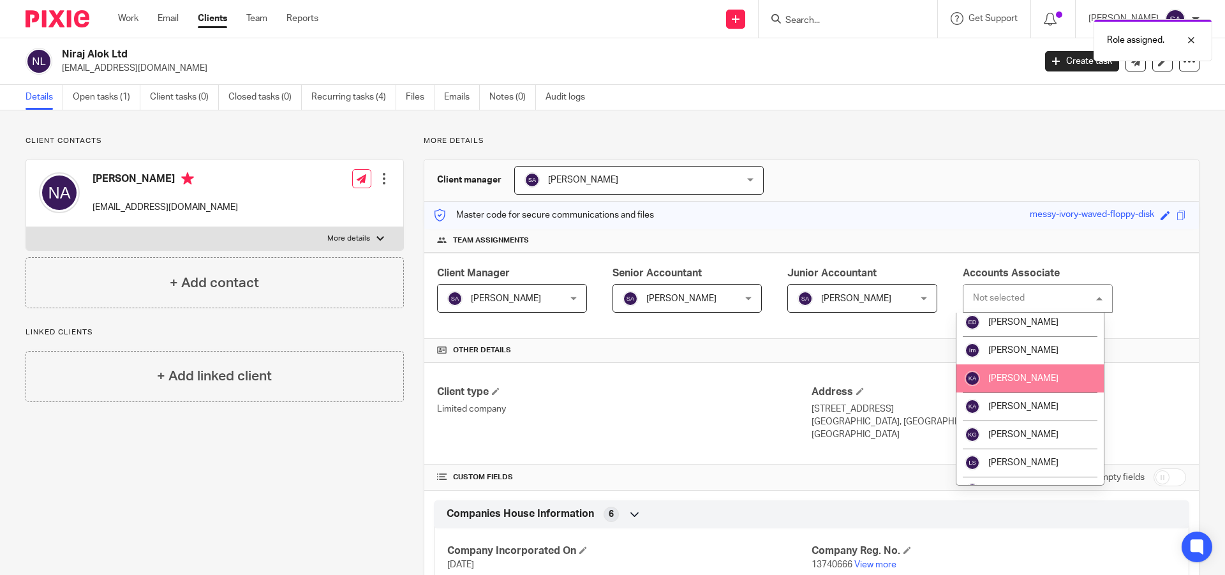
click at [1042, 380] on span "[PERSON_NAME]" at bounding box center [1024, 378] width 70 height 9
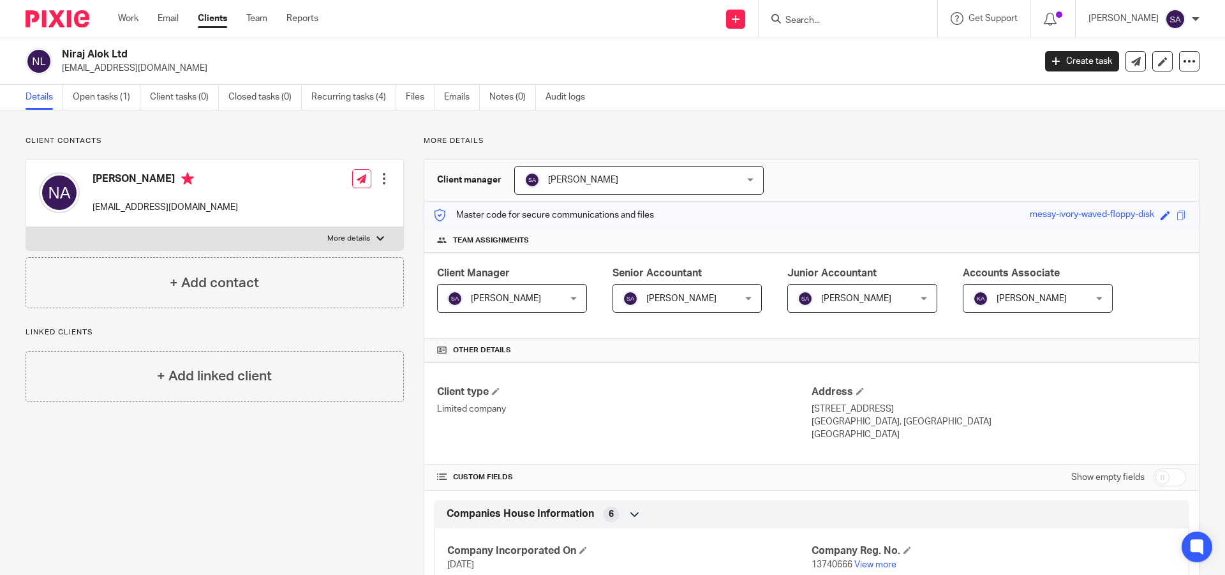
click at [823, 22] on input "Search" at bounding box center [841, 20] width 115 height 11
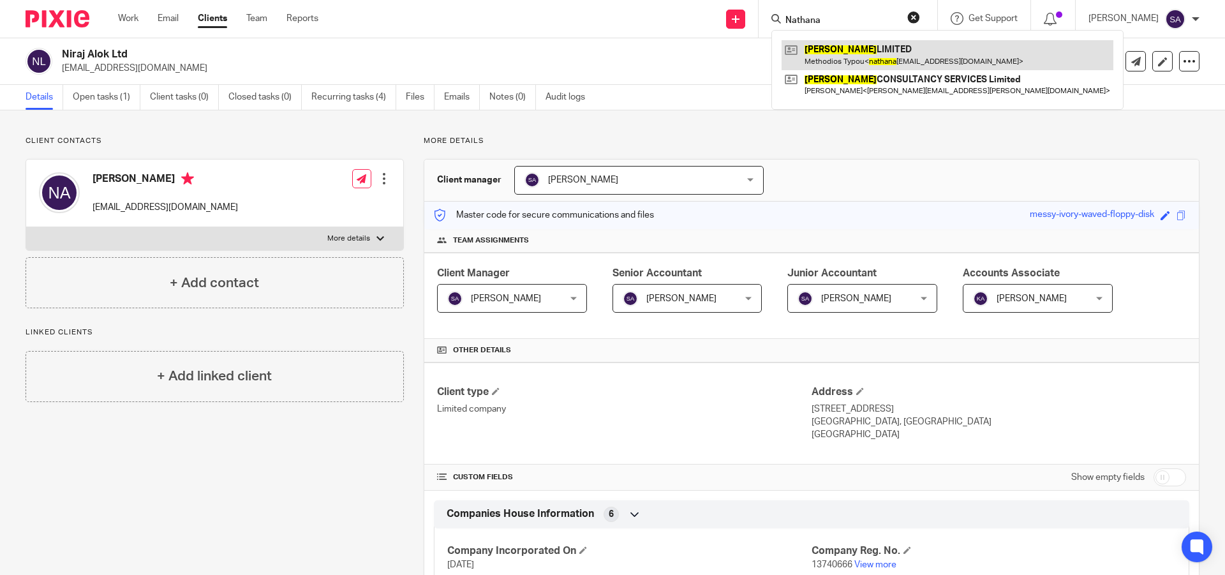
type input "Nathana"
click at [844, 49] on link at bounding box center [948, 54] width 332 height 29
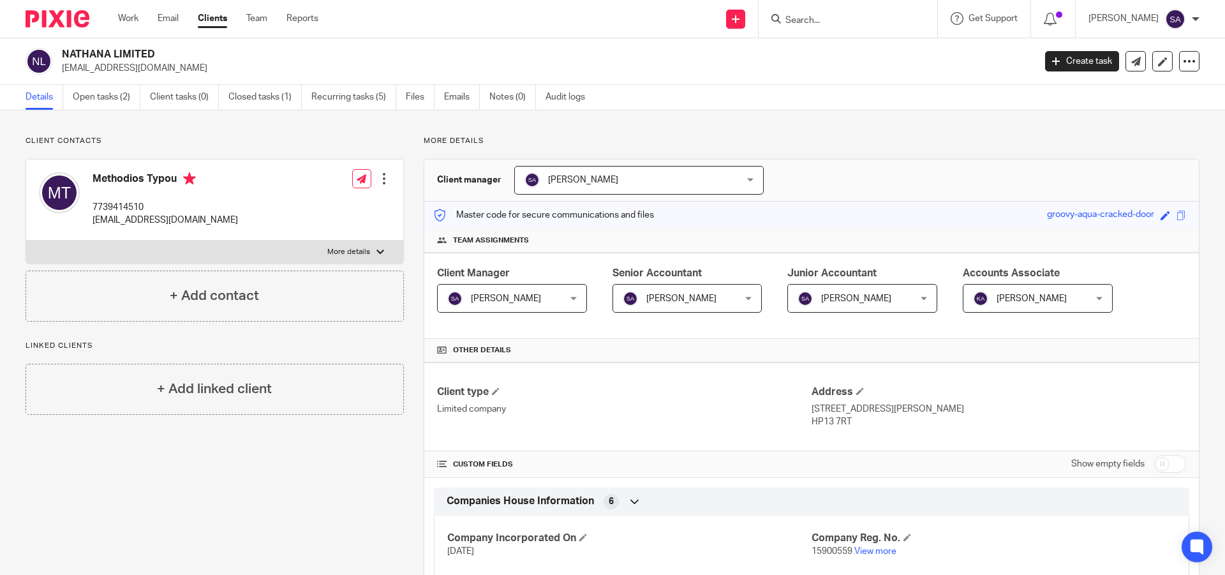
click at [921, 136] on p "More details" at bounding box center [812, 141] width 776 height 10
click at [823, 19] on input "Search" at bounding box center [841, 20] width 115 height 11
type input "CLLM"
click at [846, 57] on link at bounding box center [861, 49] width 158 height 19
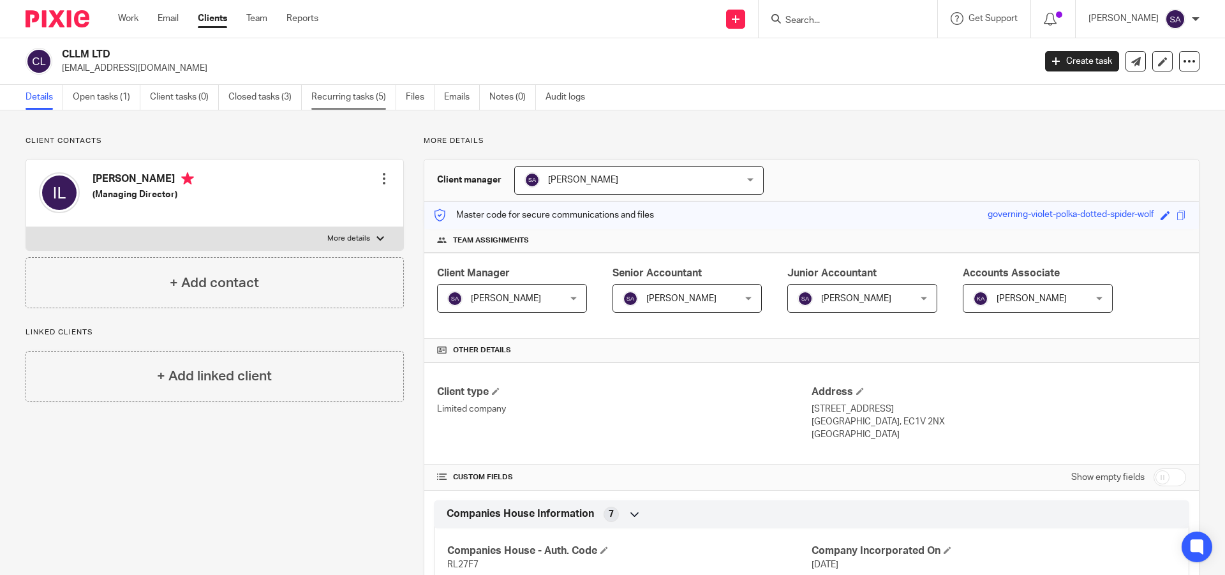
click at [358, 96] on link "Recurring tasks (5)" at bounding box center [353, 97] width 85 height 25
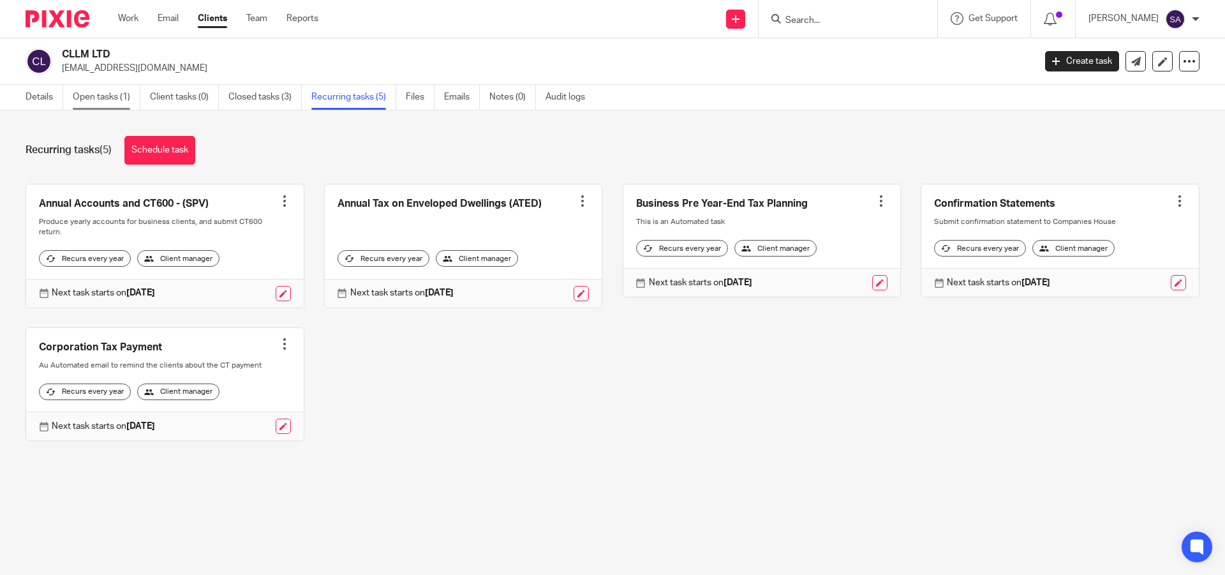
click at [104, 99] on link "Open tasks (1)" at bounding box center [107, 97] width 68 height 25
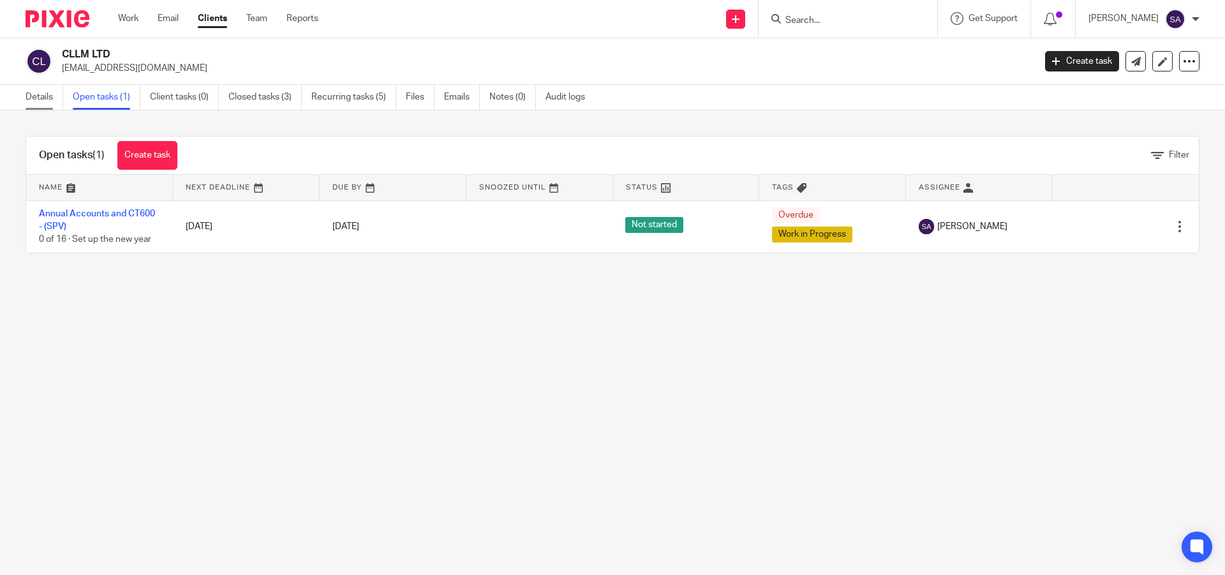
click at [38, 99] on link "Details" at bounding box center [45, 97] width 38 height 25
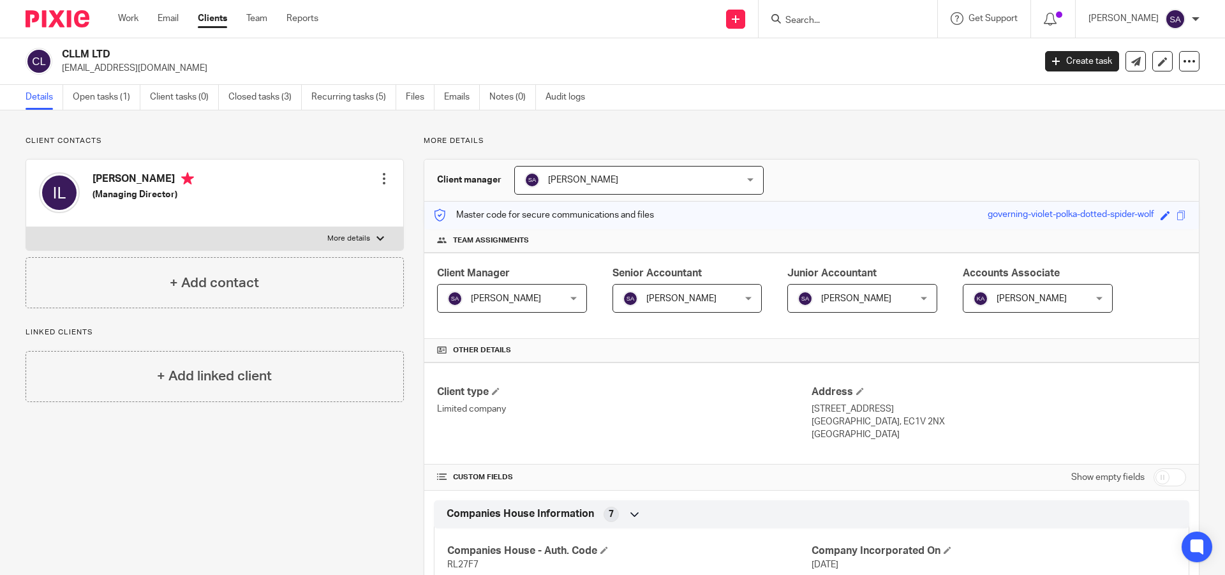
click at [671, 142] on p "More details" at bounding box center [812, 141] width 776 height 10
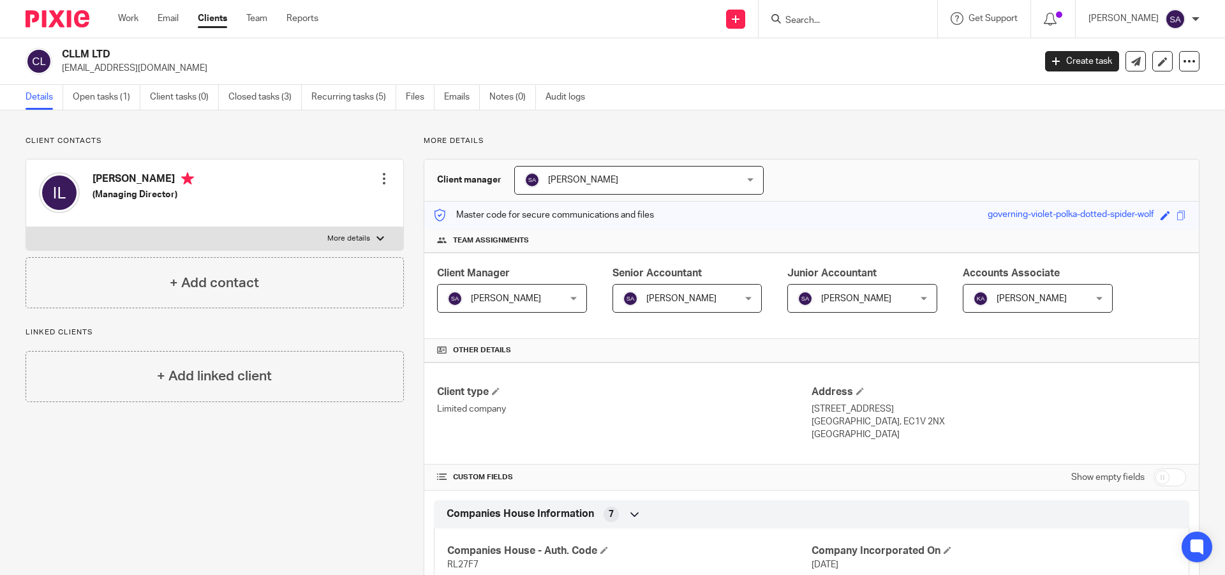
click at [662, 137] on p "More details" at bounding box center [812, 141] width 776 height 10
